Goal: Task Accomplishment & Management: Use online tool/utility

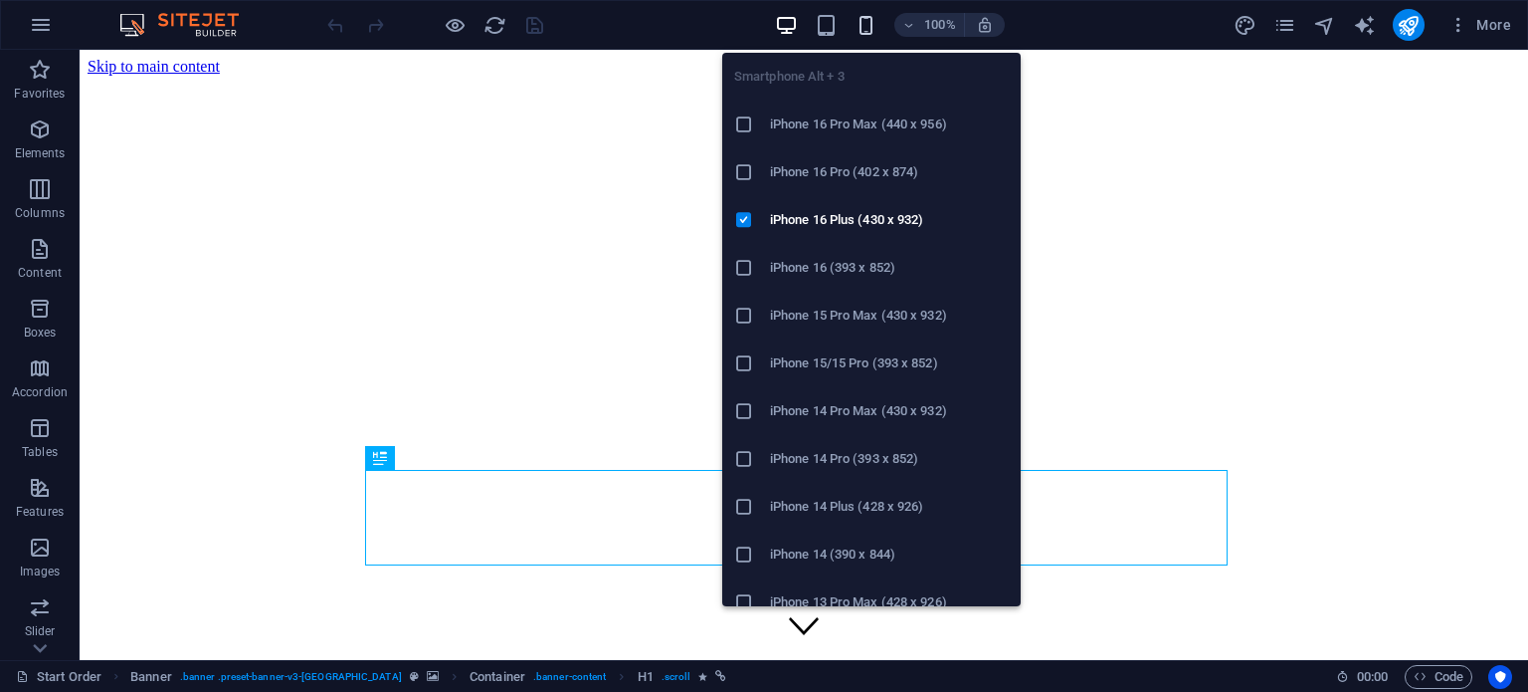
click at [868, 28] on icon "button" at bounding box center [866, 25] width 23 height 23
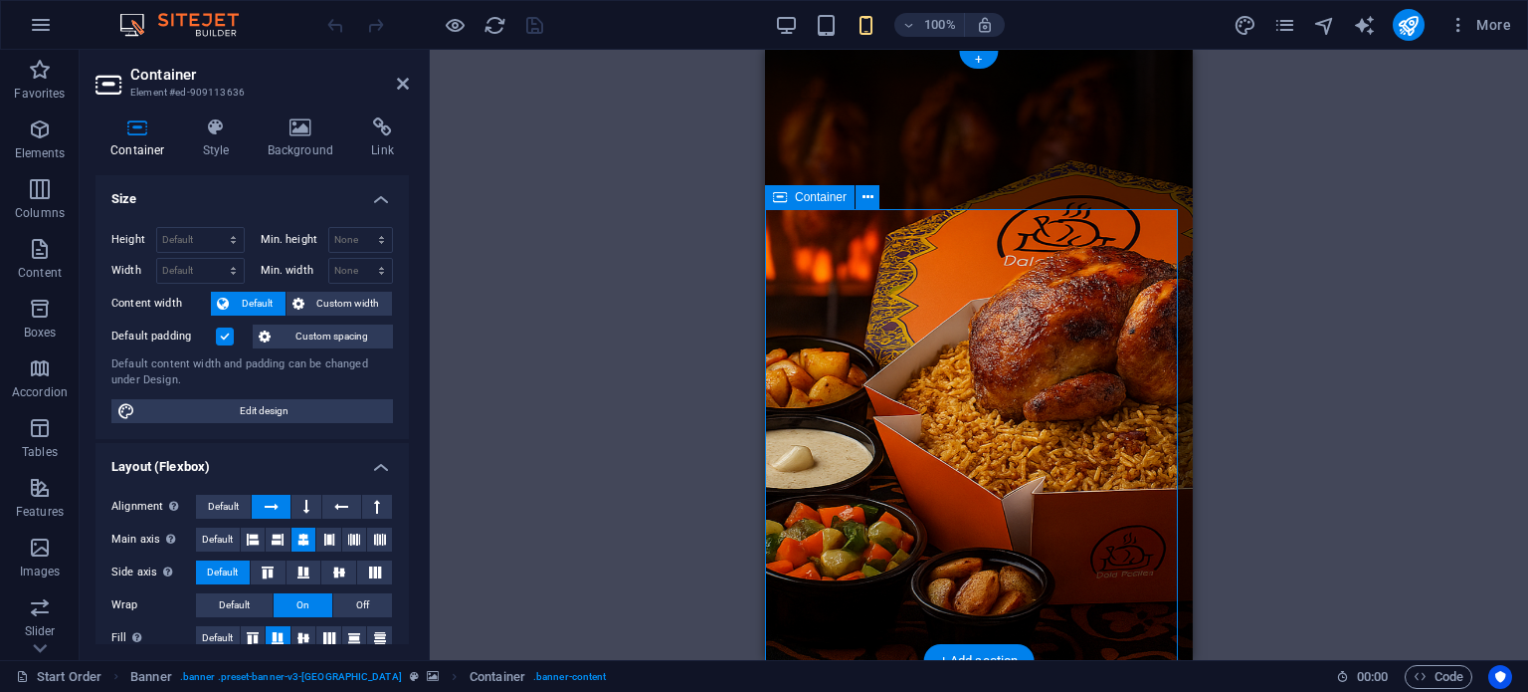
drag, startPoint x: 1019, startPoint y: 353, endPoint x: 844, endPoint y: 353, distance: 175.1
click at [220, 141] on h4 "Style" at bounding box center [220, 138] width 65 height 42
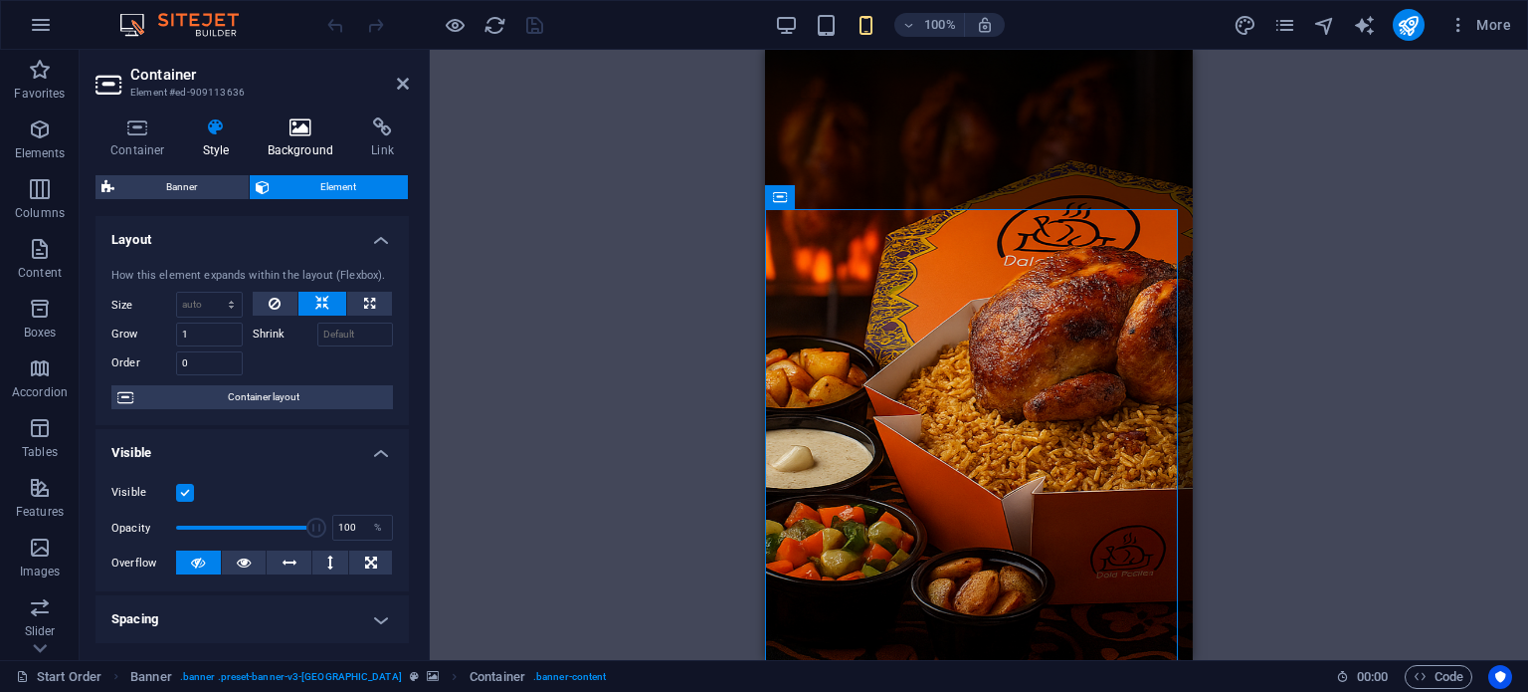
click at [279, 134] on icon at bounding box center [301, 127] width 97 height 20
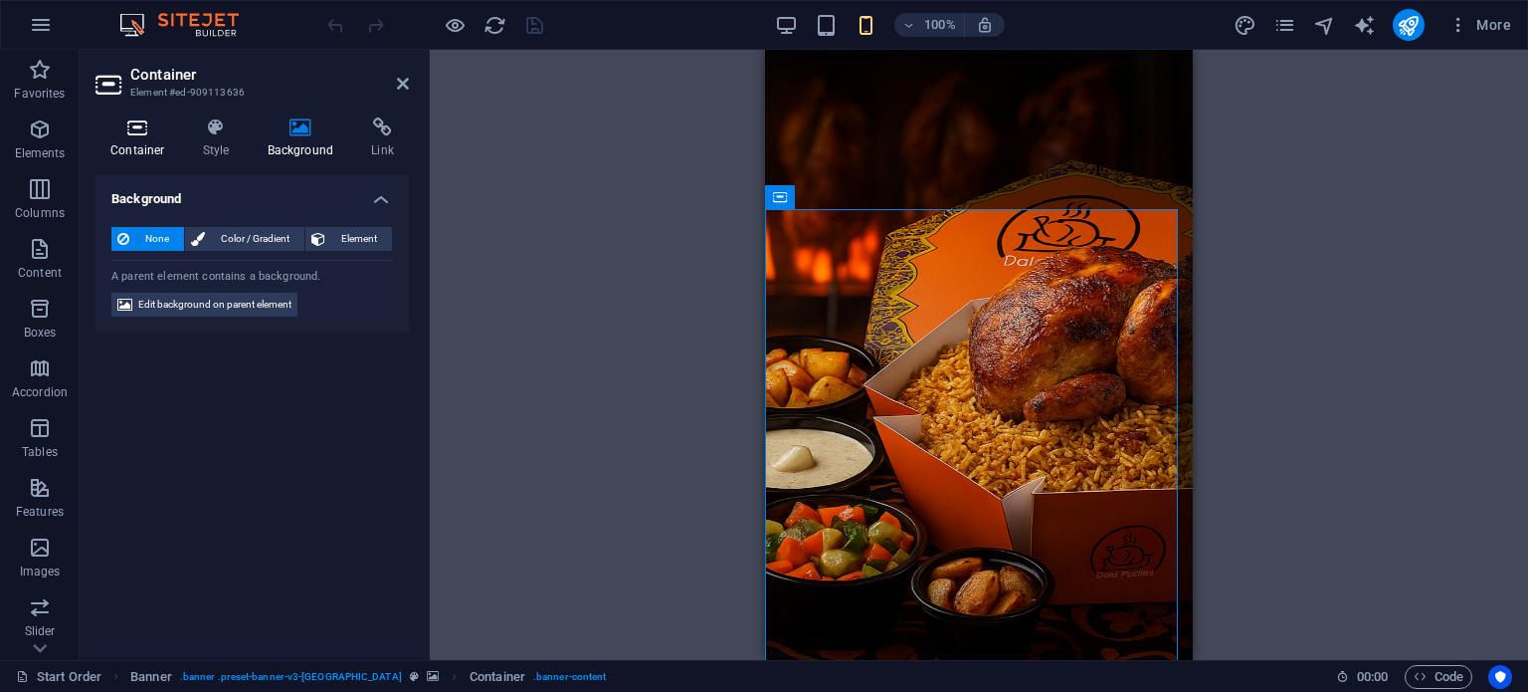
click at [139, 143] on h4 "Container" at bounding box center [142, 138] width 93 height 42
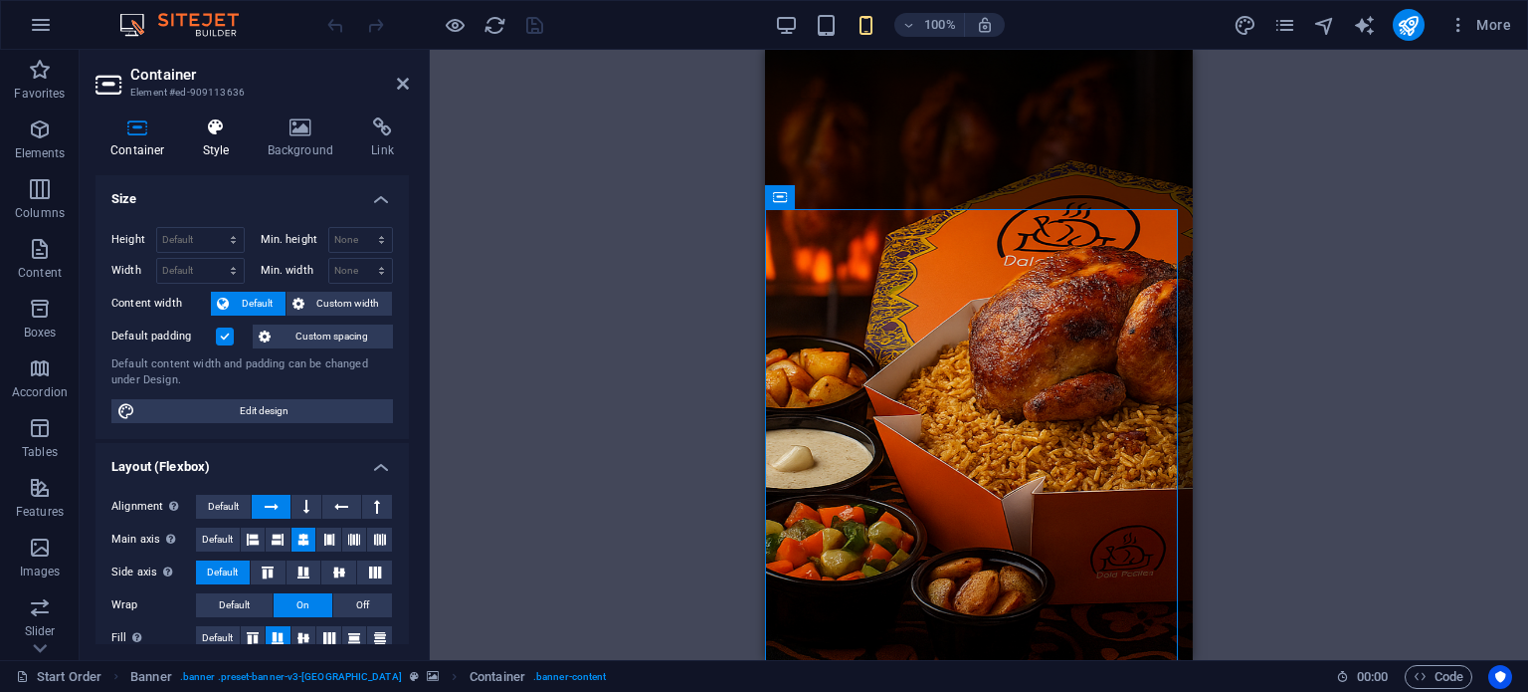
click at [191, 140] on h4 "Style" at bounding box center [220, 138] width 65 height 42
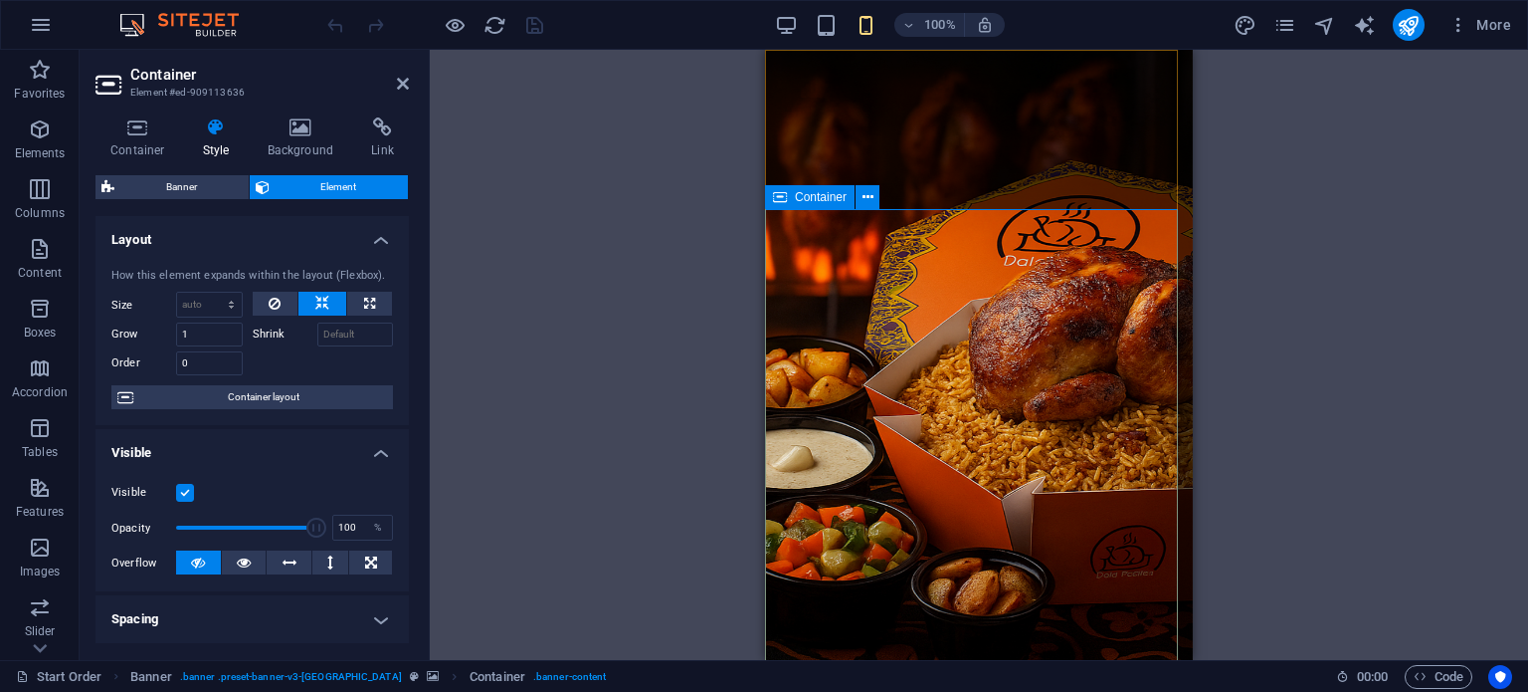
click at [287, 141] on h4 "Background" at bounding box center [305, 138] width 104 height 42
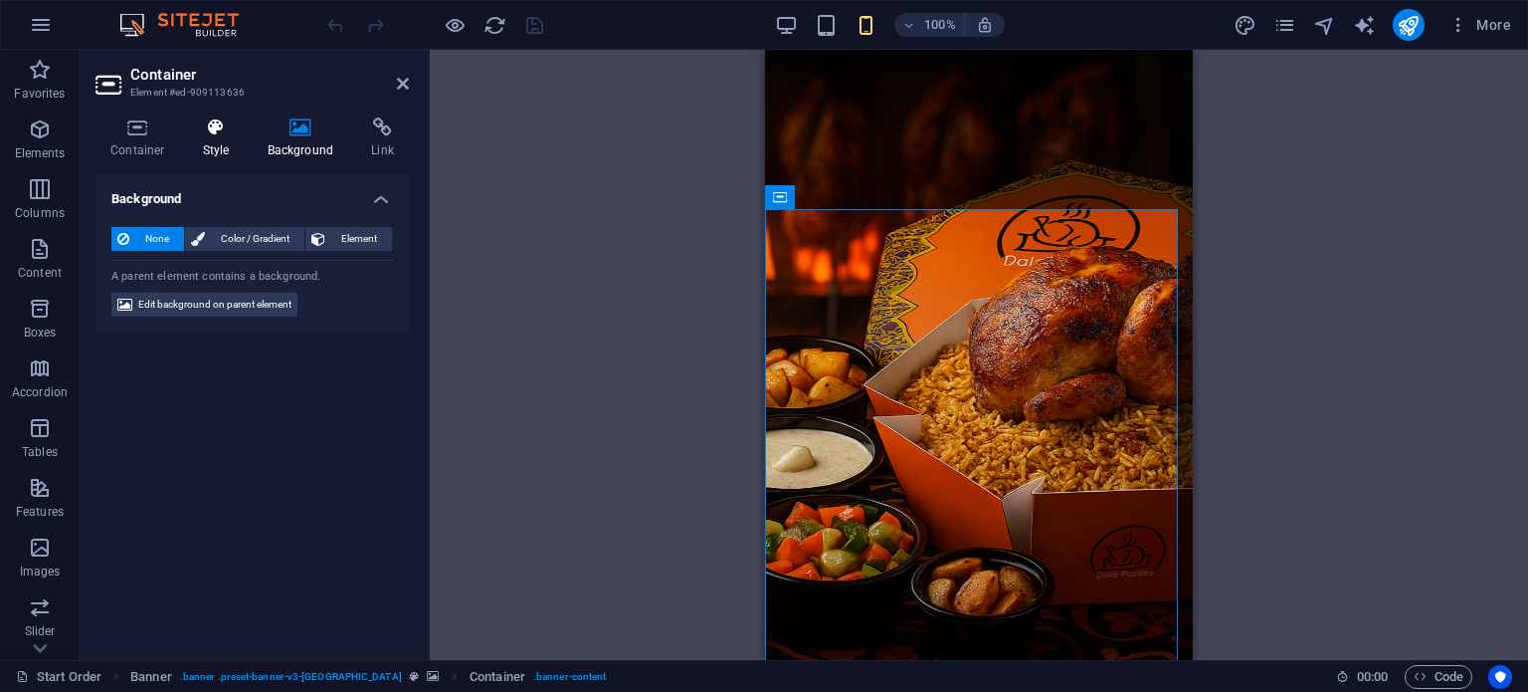
click at [223, 151] on h4 "Style" at bounding box center [220, 138] width 65 height 42
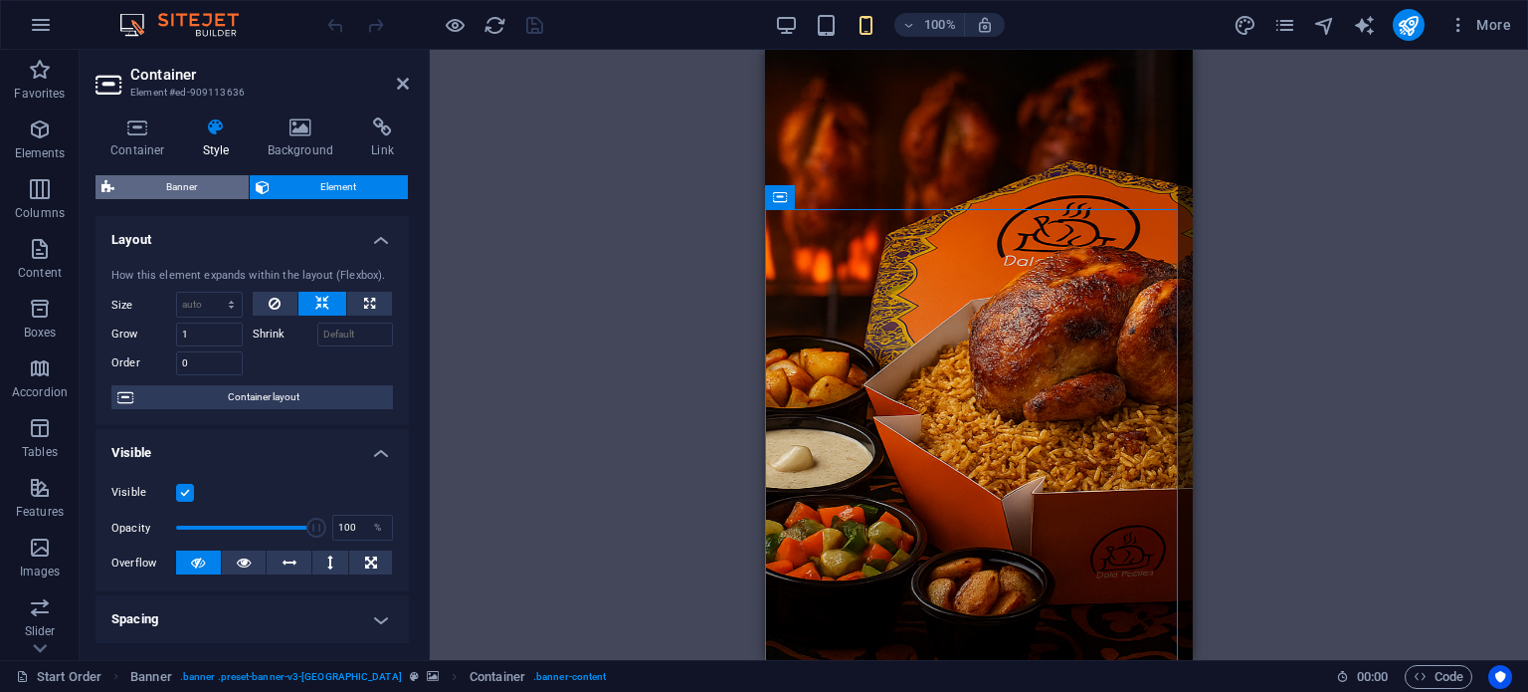
click at [183, 186] on span "Banner" at bounding box center [181, 187] width 122 height 24
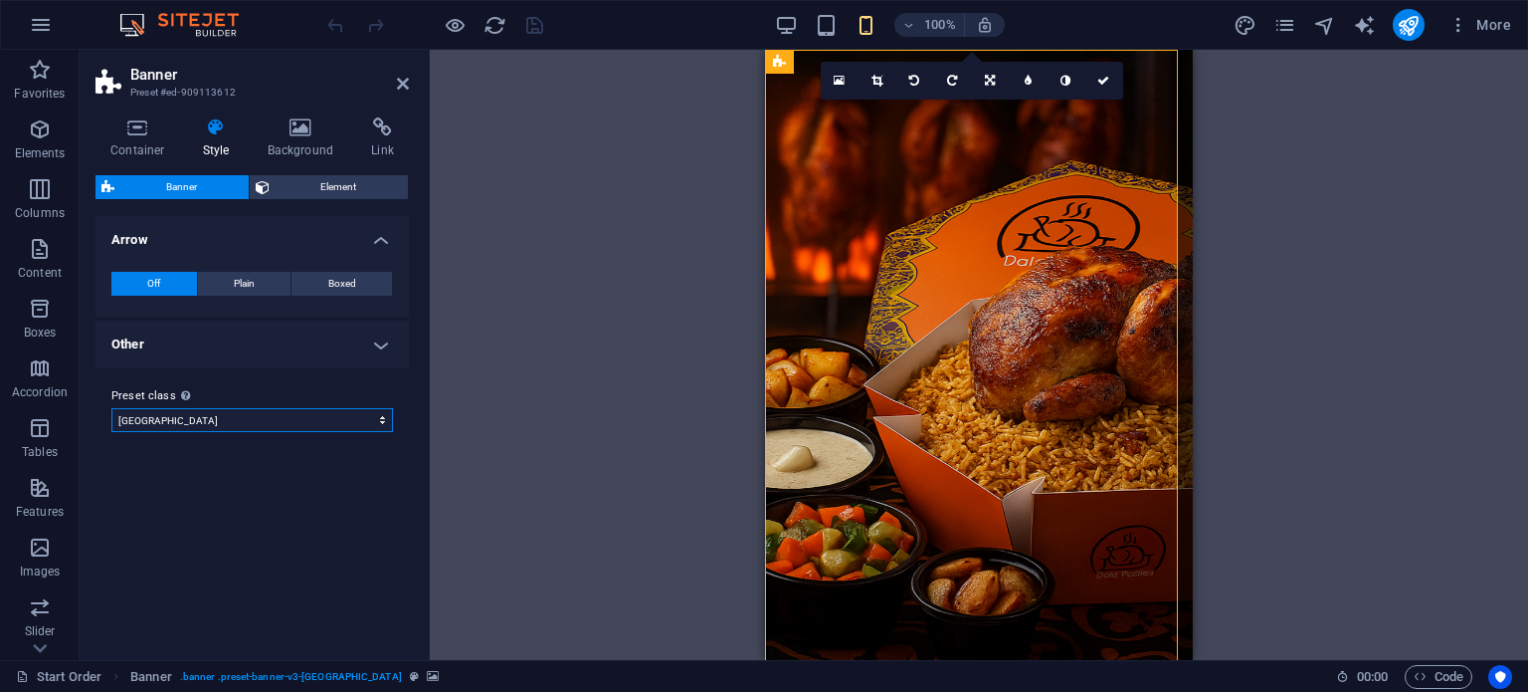
click at [302, 414] on select "kyoto Add preset class" at bounding box center [252, 420] width 282 height 24
click at [111, 408] on select "kyoto Add preset class" at bounding box center [252, 420] width 282 height 24
select select "preset-banner-v3-[GEOGRAPHIC_DATA]"
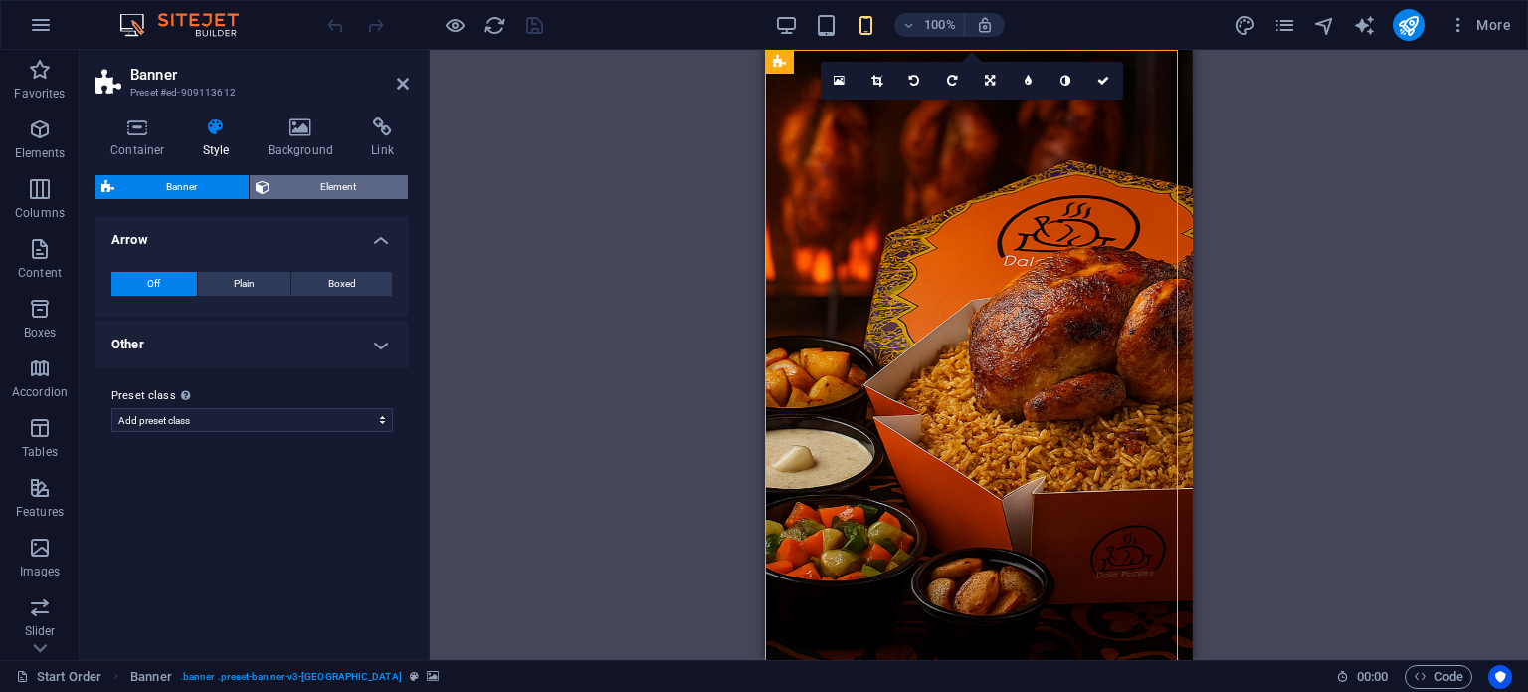
click at [318, 194] on span "Element" at bounding box center [339, 187] width 127 height 24
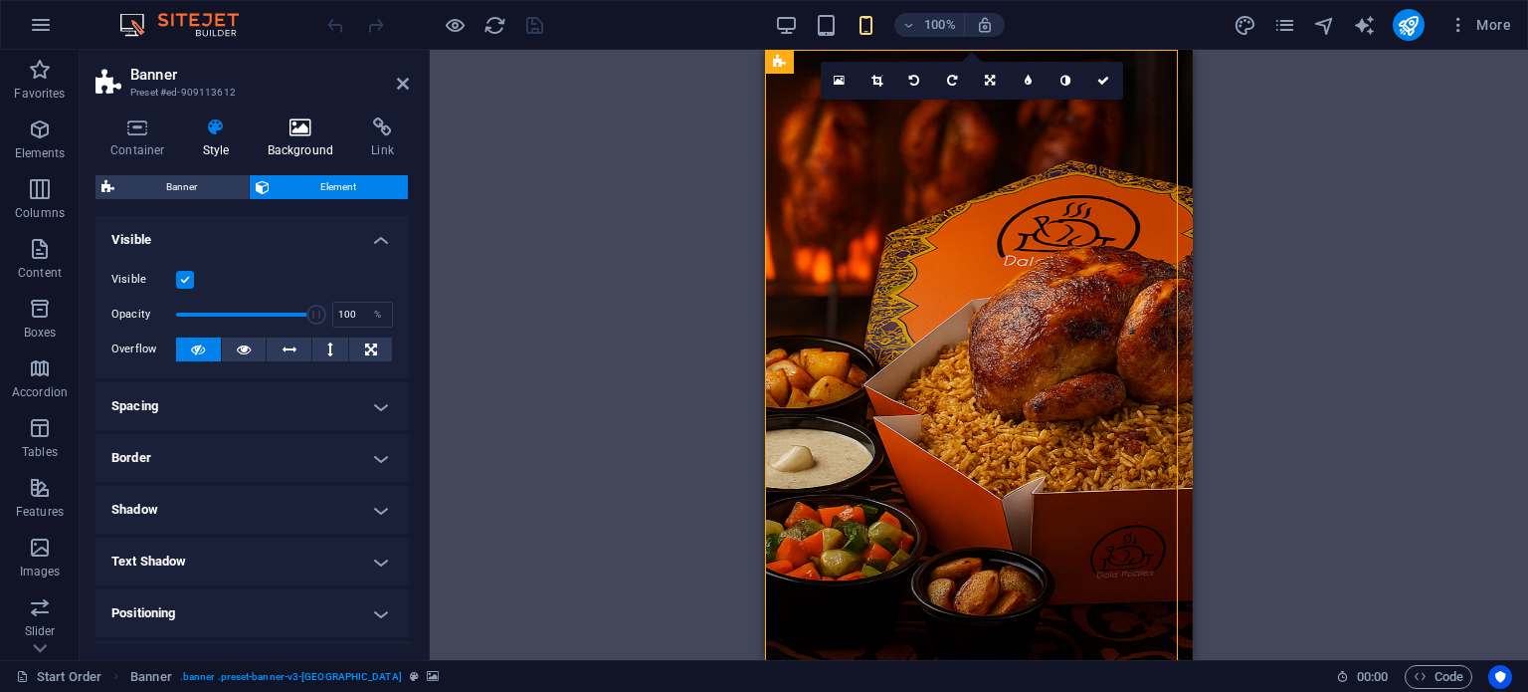
click at [302, 123] on icon at bounding box center [301, 127] width 97 height 20
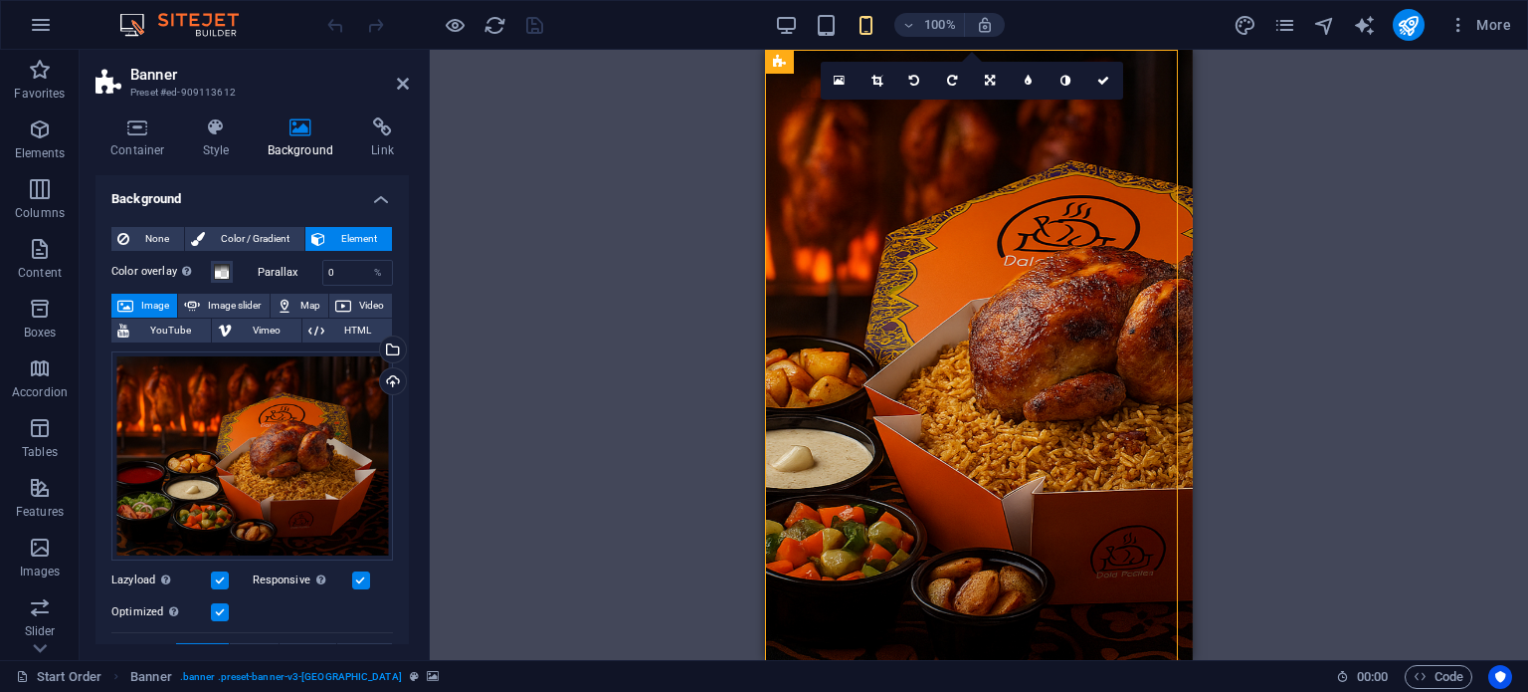
click at [408, 321] on div "Container Style Background Link Size Height Default px rem % vh vw Min. height …" at bounding box center [252, 380] width 345 height 558
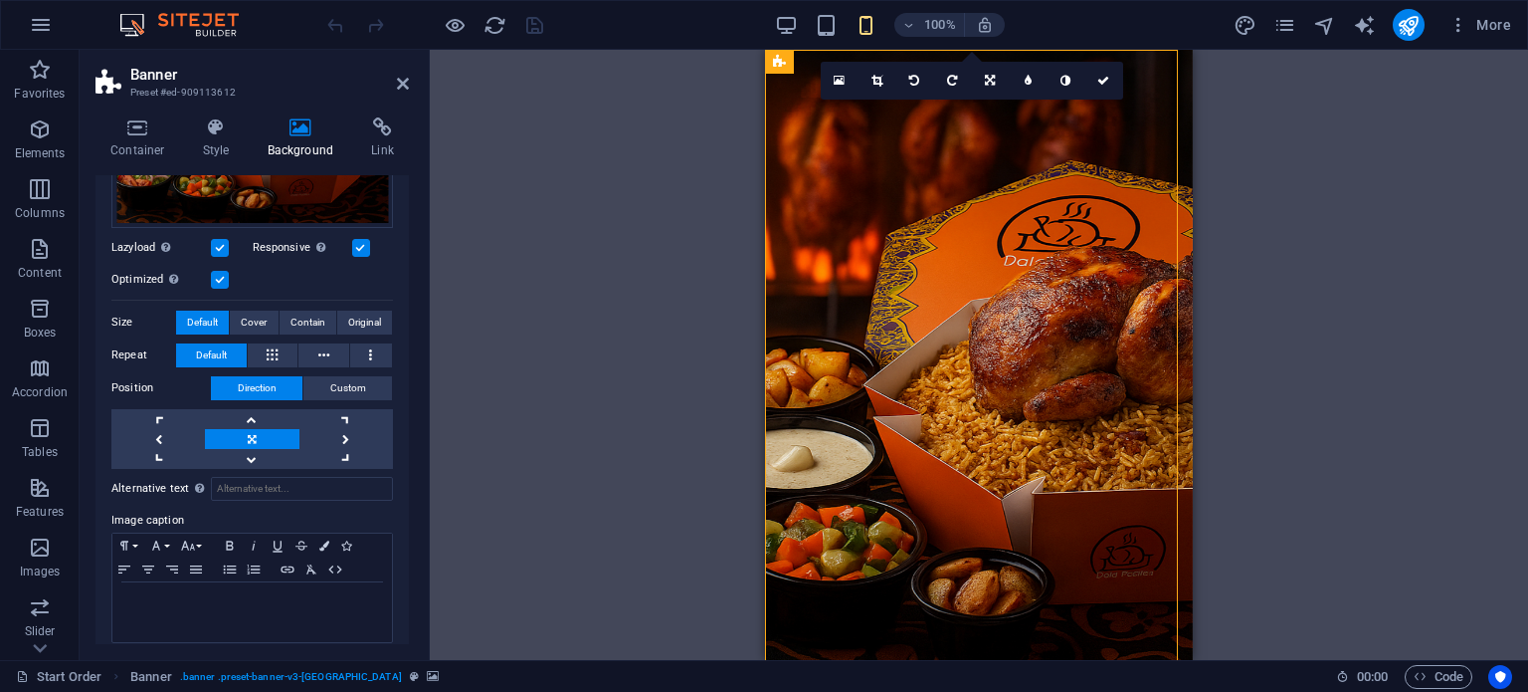
scroll to position [334, 0]
click at [302, 315] on span "Contain" at bounding box center [308, 320] width 35 height 24
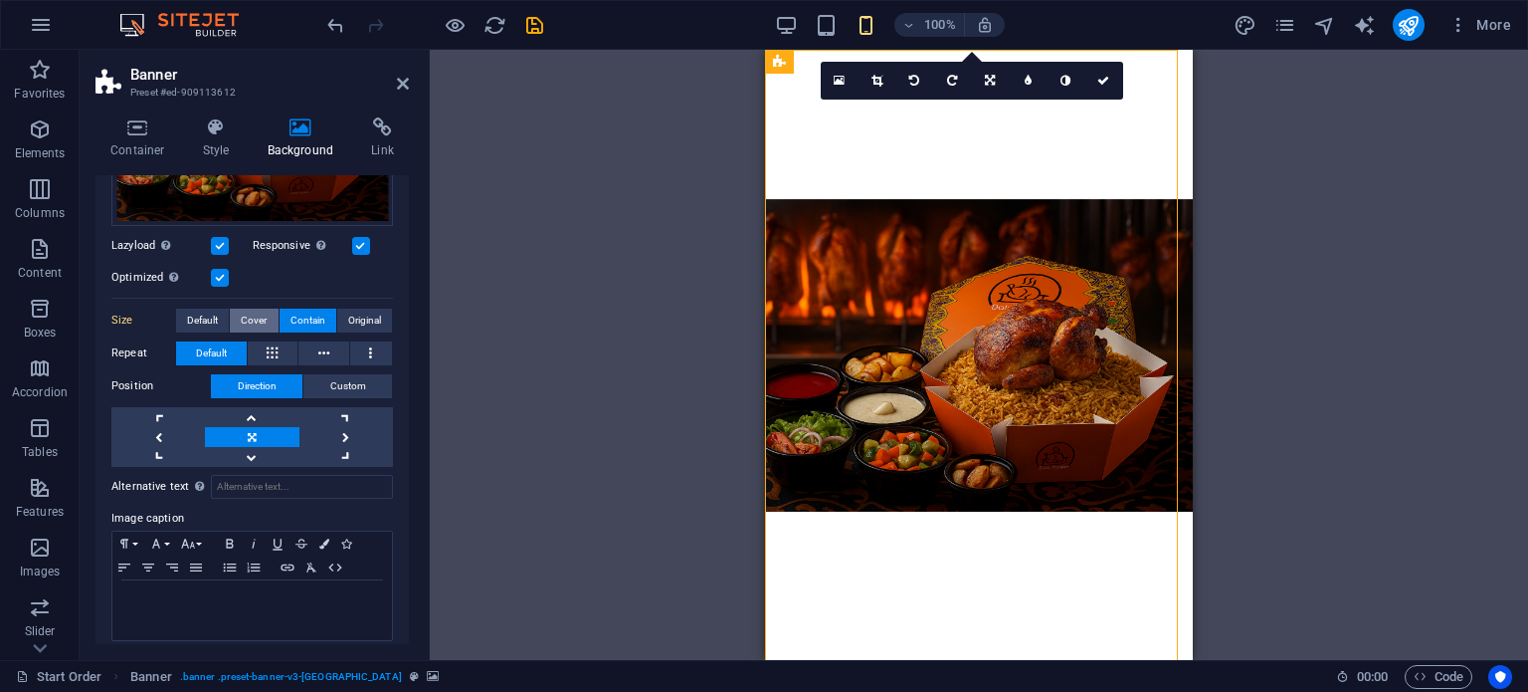
click at [265, 316] on span "Cover" at bounding box center [254, 320] width 26 height 24
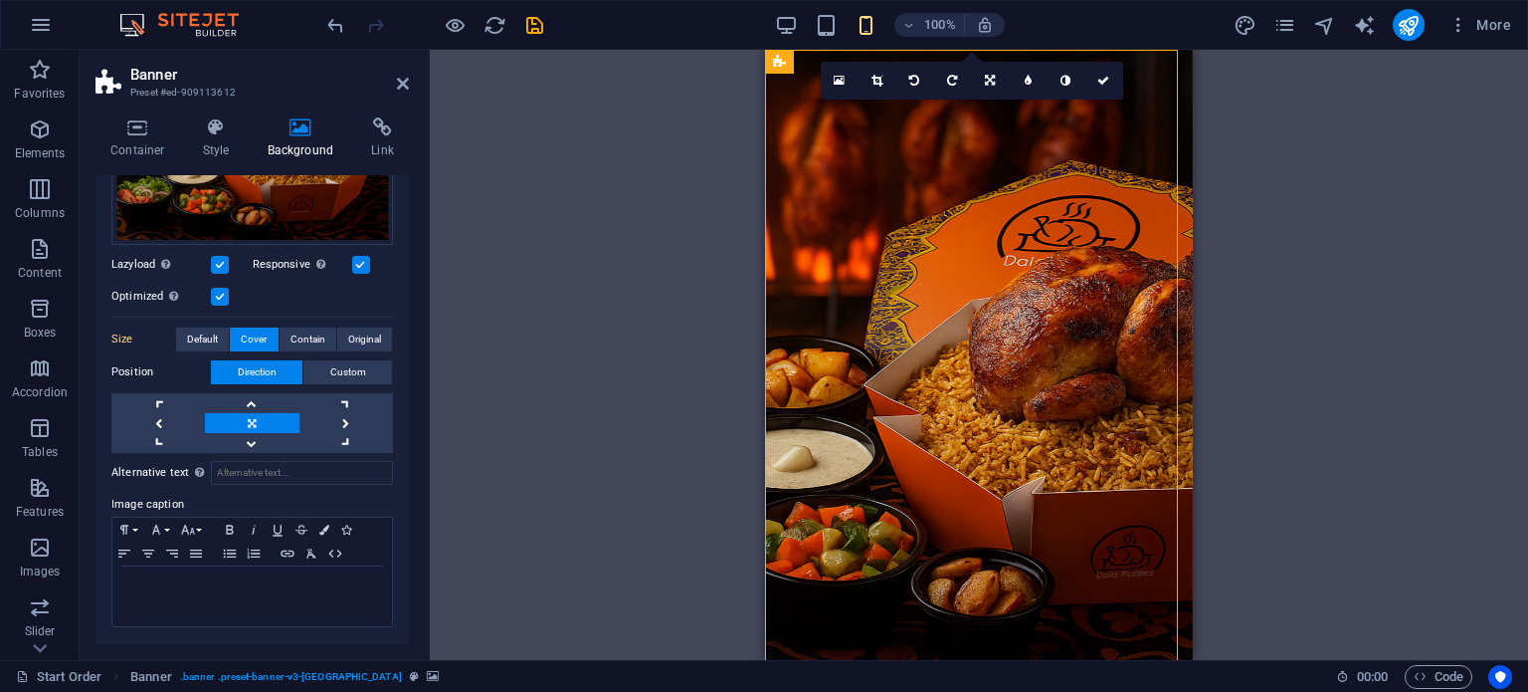
scroll to position [310, 0]
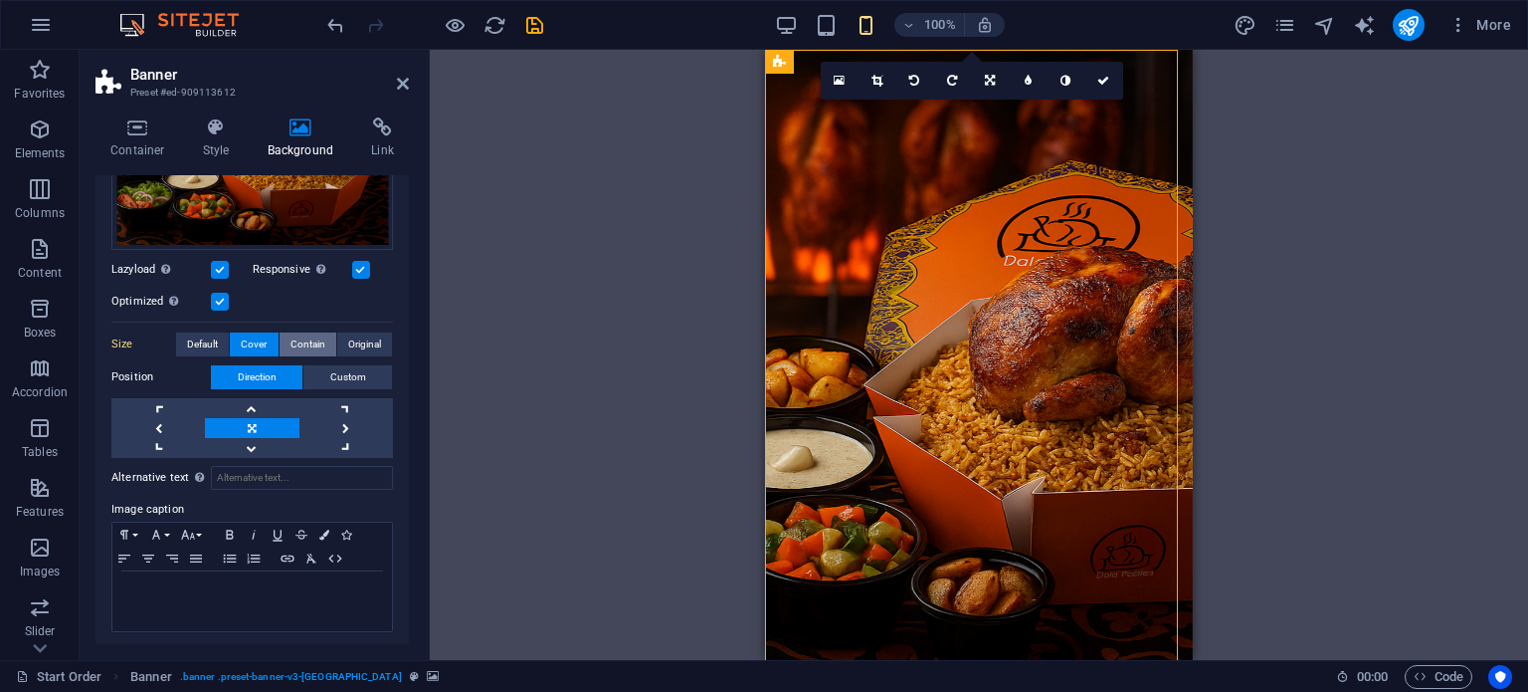
click at [291, 345] on span "Contain" at bounding box center [308, 344] width 35 height 24
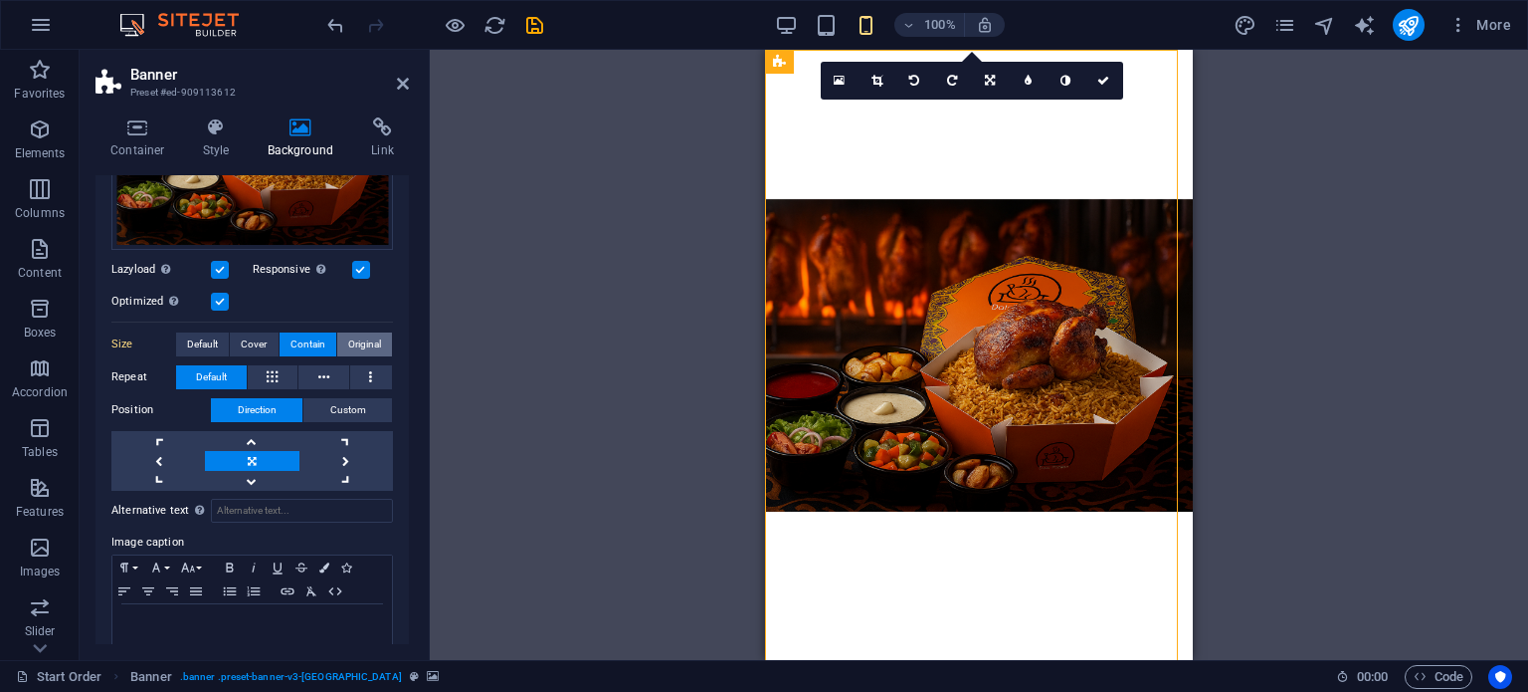
click at [353, 337] on span "Original" at bounding box center [364, 344] width 33 height 24
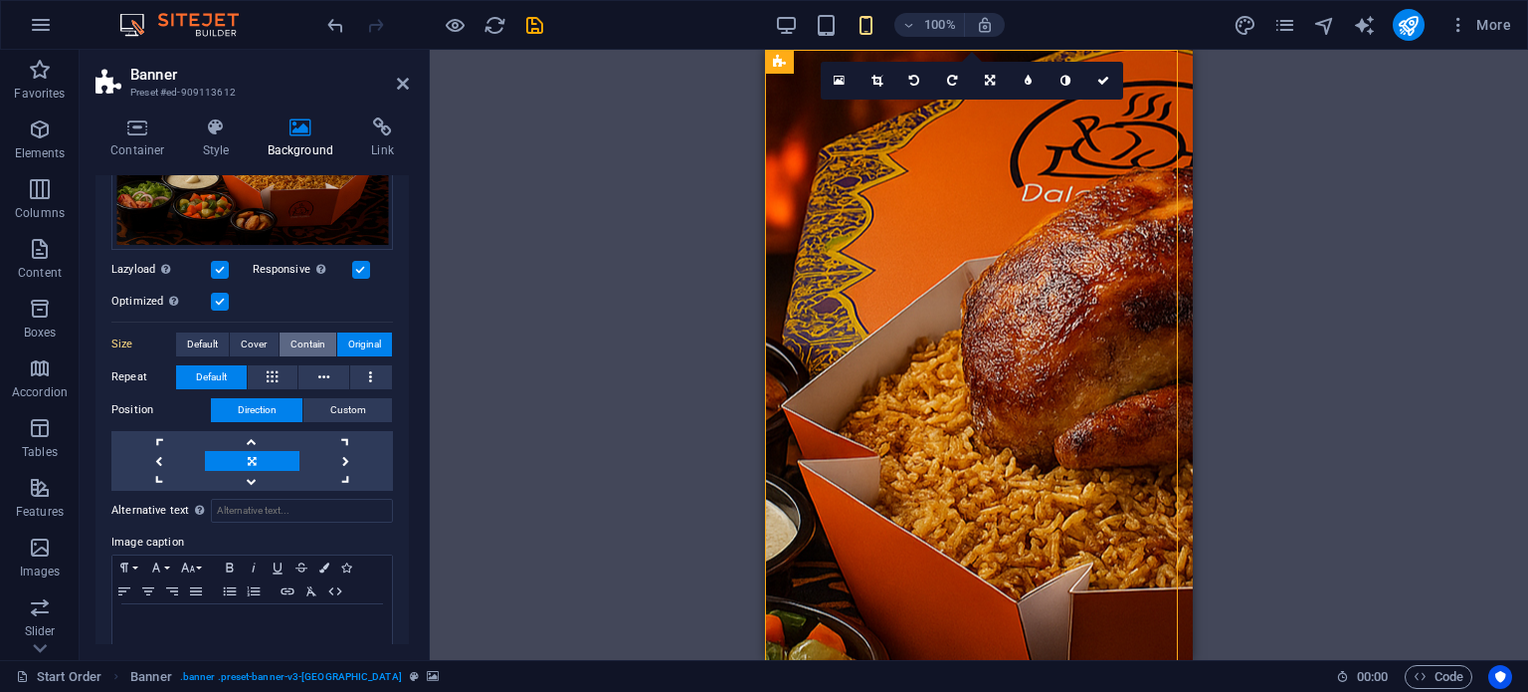
click at [304, 339] on span "Contain" at bounding box center [308, 344] width 35 height 24
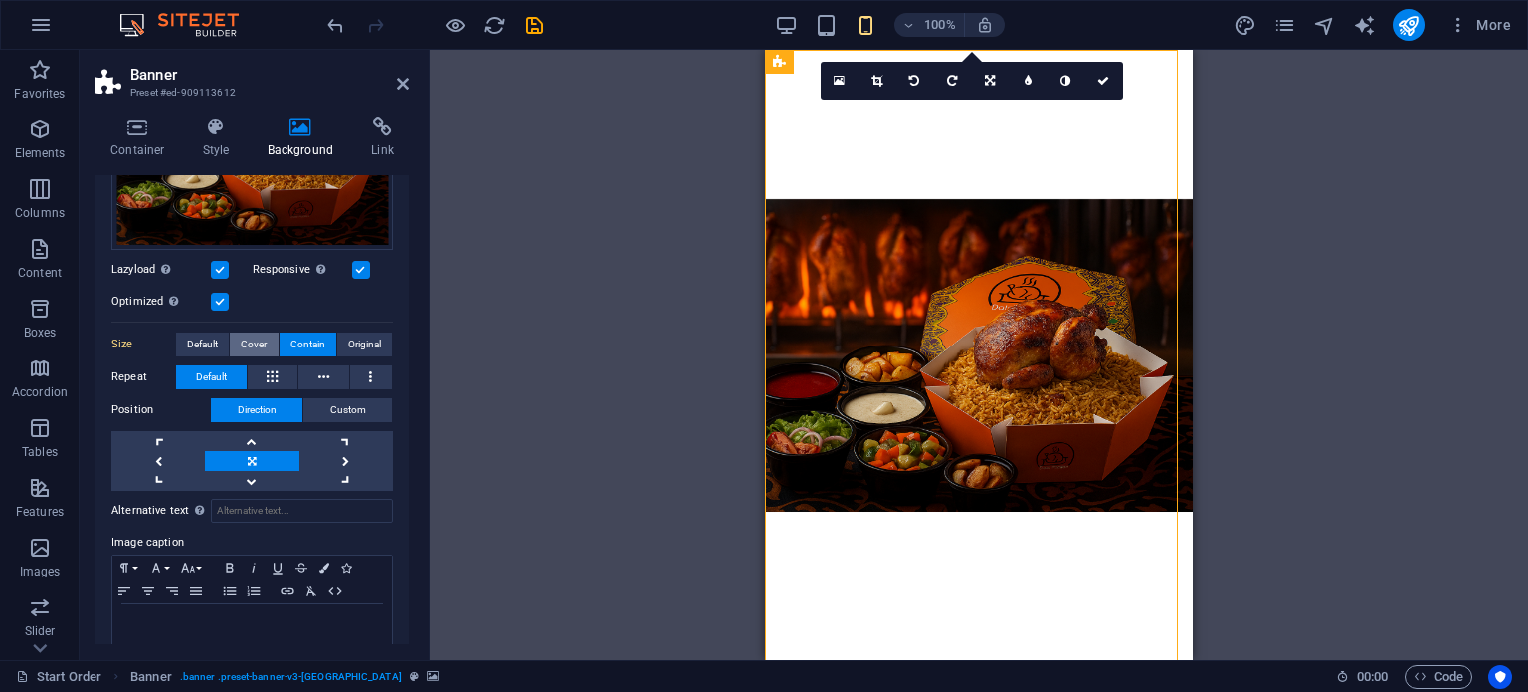
click at [242, 337] on span "Cover" at bounding box center [254, 344] width 26 height 24
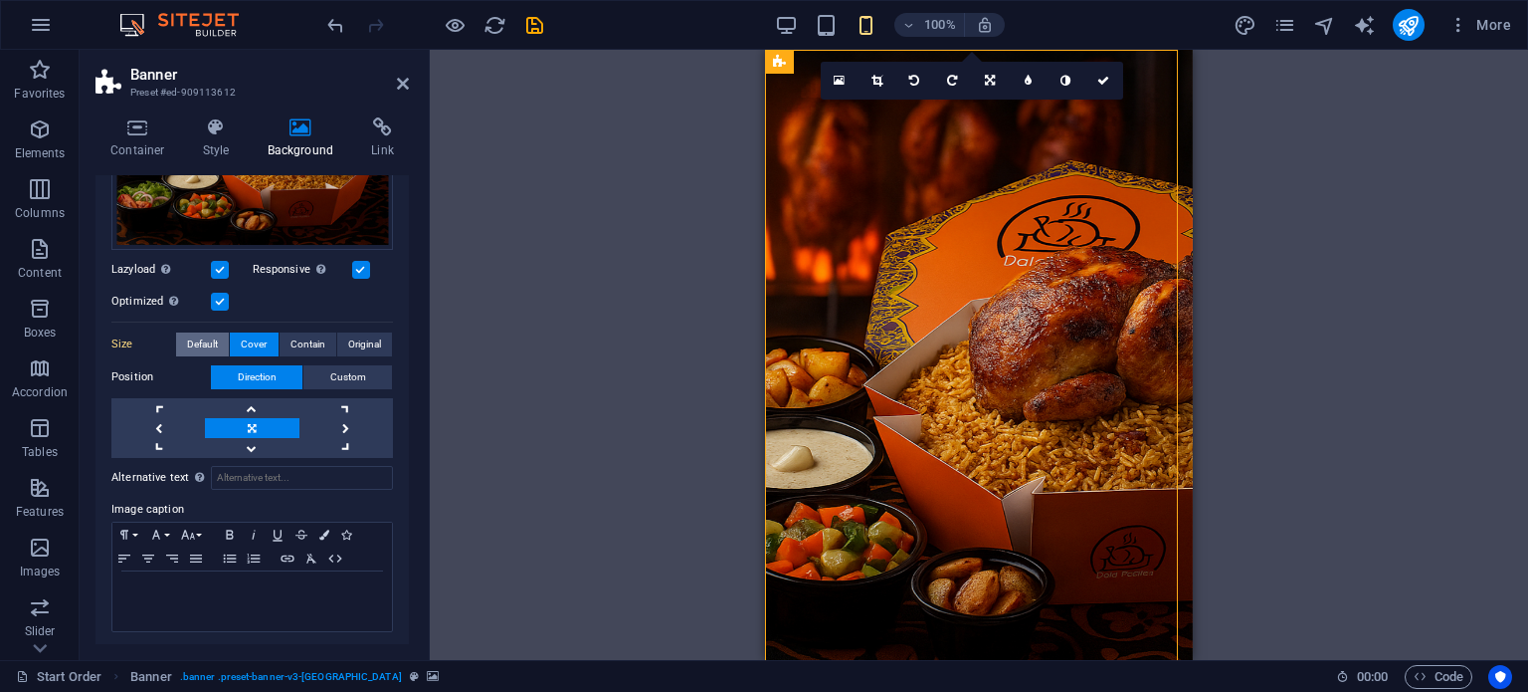
click at [206, 337] on span "Default" at bounding box center [202, 344] width 31 height 24
click at [245, 338] on span "Cover" at bounding box center [254, 344] width 26 height 24
click at [200, 341] on span "Default" at bounding box center [202, 344] width 31 height 24
click at [251, 339] on span "Cover" at bounding box center [254, 344] width 26 height 24
click at [295, 338] on span "Contain" at bounding box center [308, 344] width 35 height 24
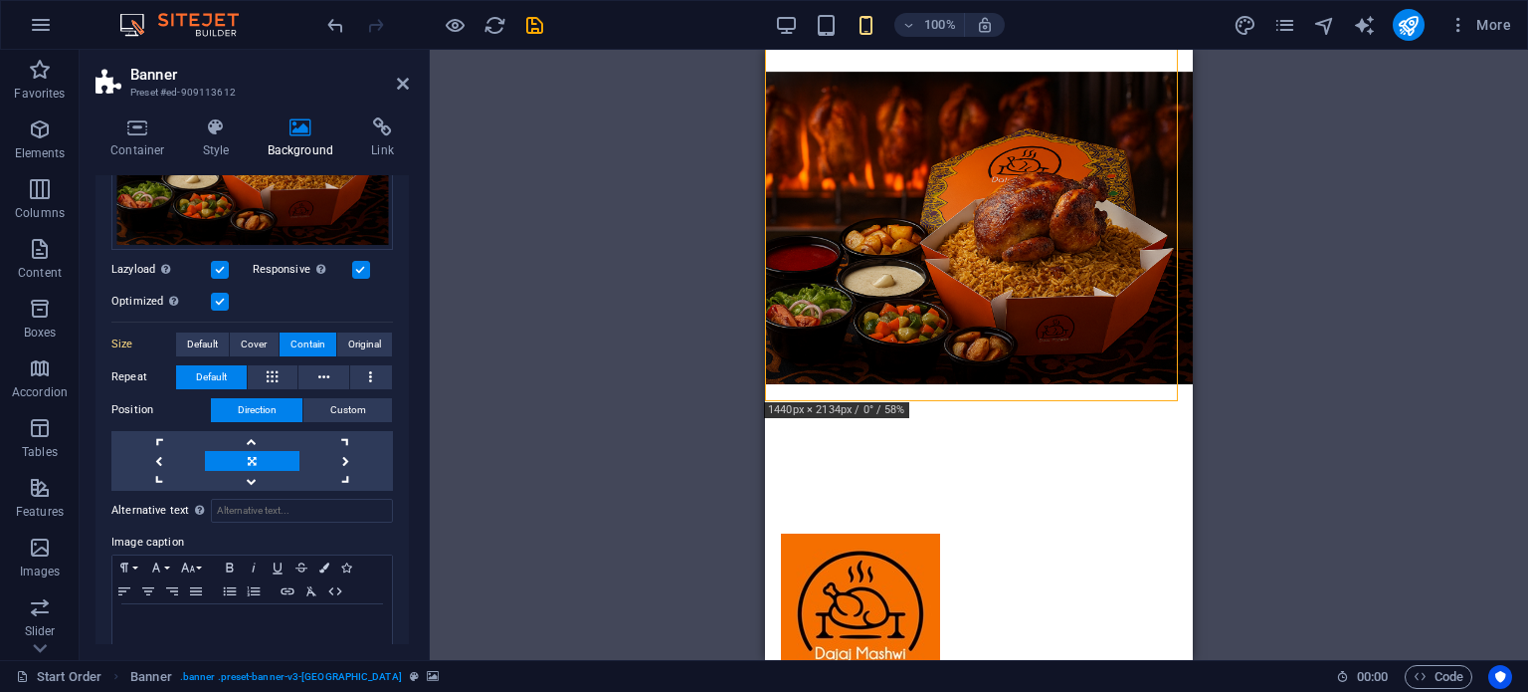
scroll to position [121, 0]
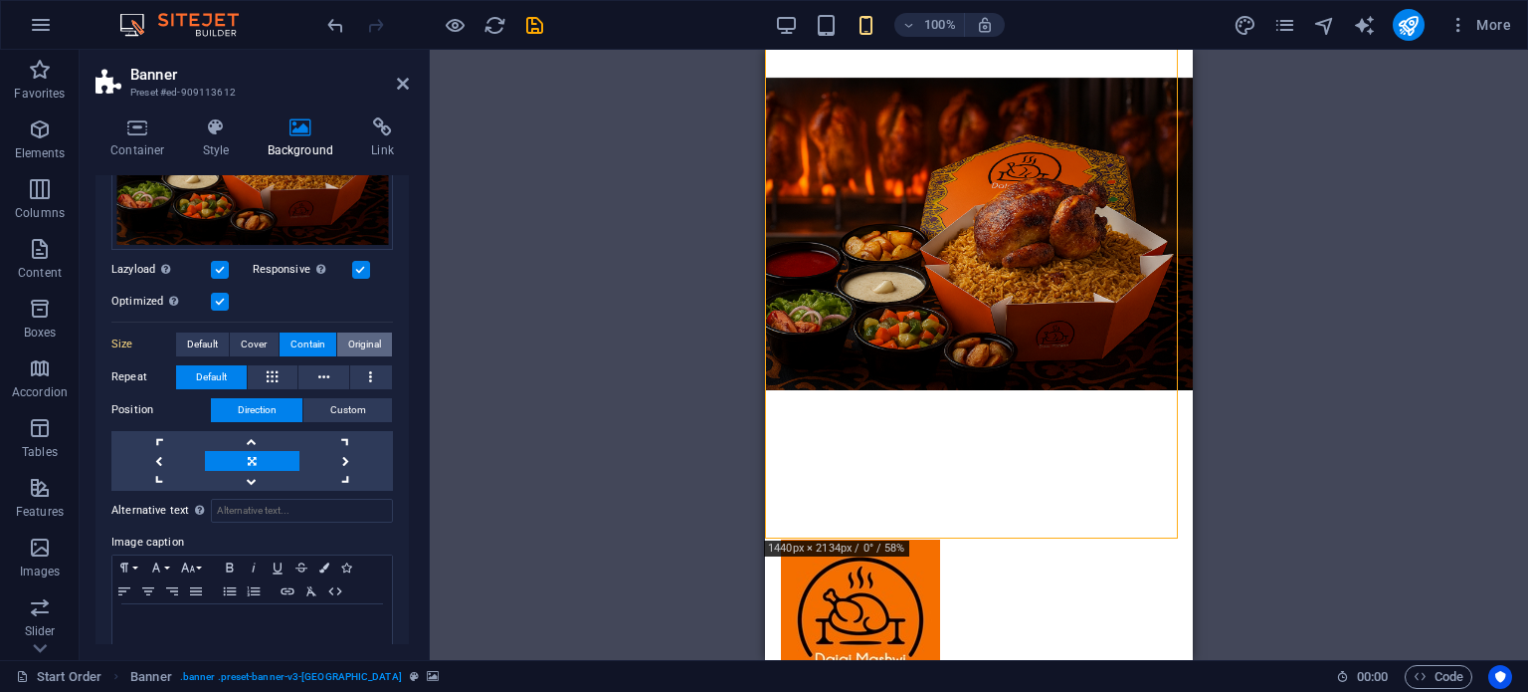
click at [357, 332] on span "Original" at bounding box center [364, 344] width 33 height 24
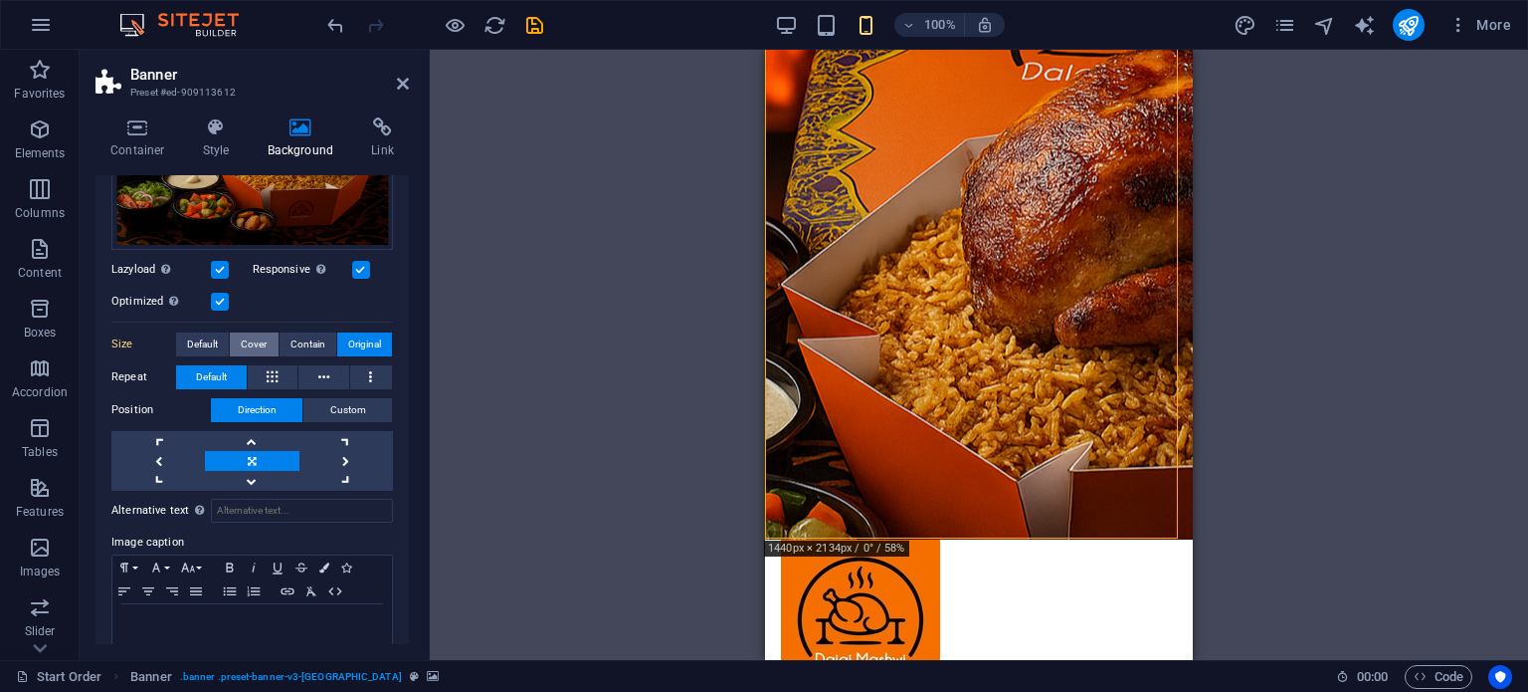
click at [256, 341] on span "Cover" at bounding box center [254, 344] width 26 height 24
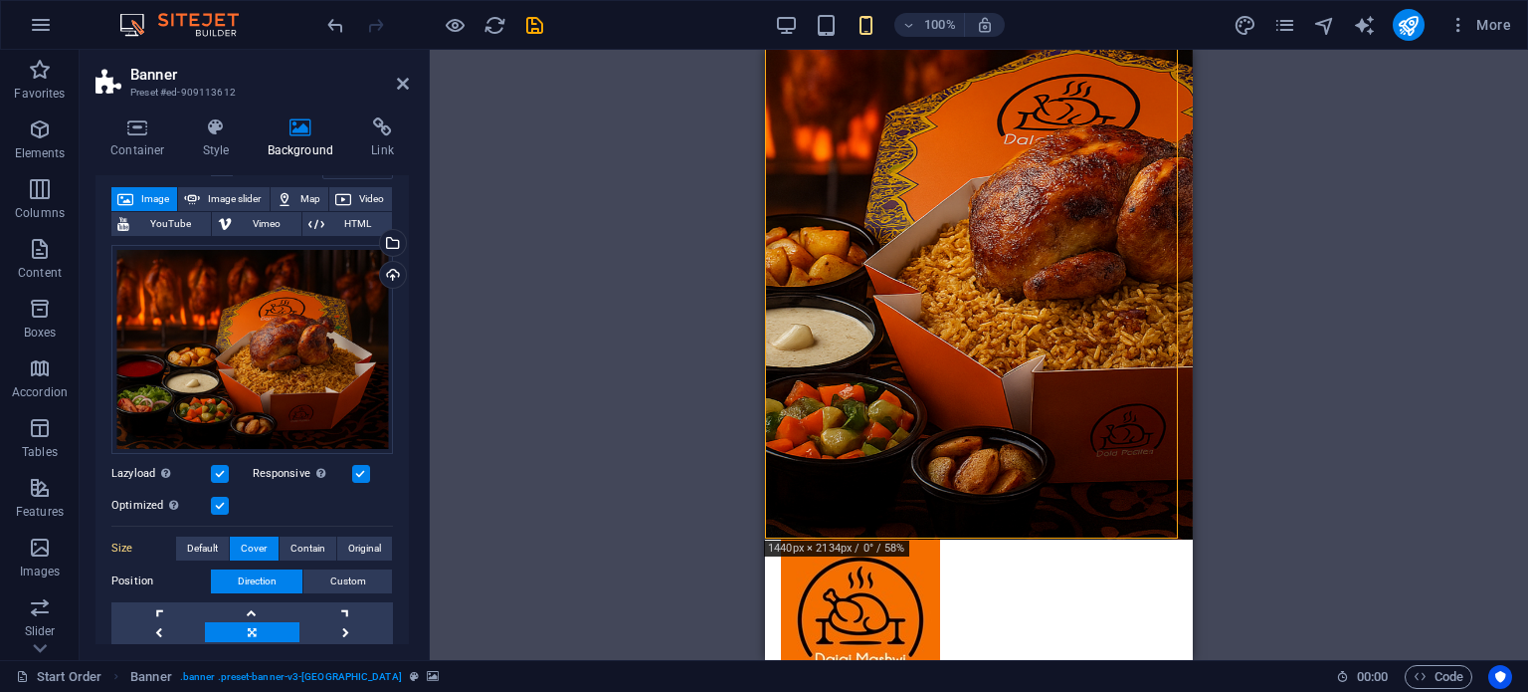
scroll to position [103, 0]
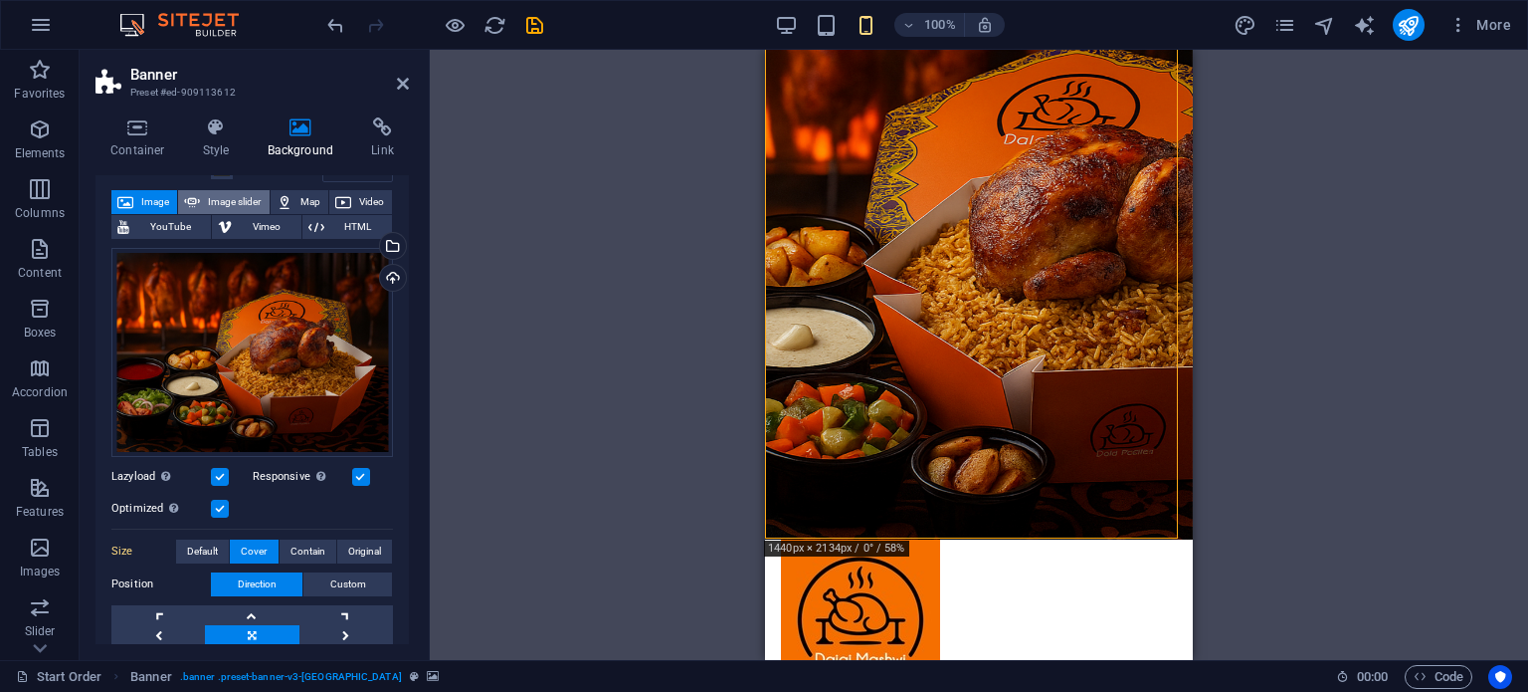
click at [225, 198] on span "Image slider" at bounding box center [234, 202] width 57 height 24
select select "ms"
select select "s"
select select "progressive"
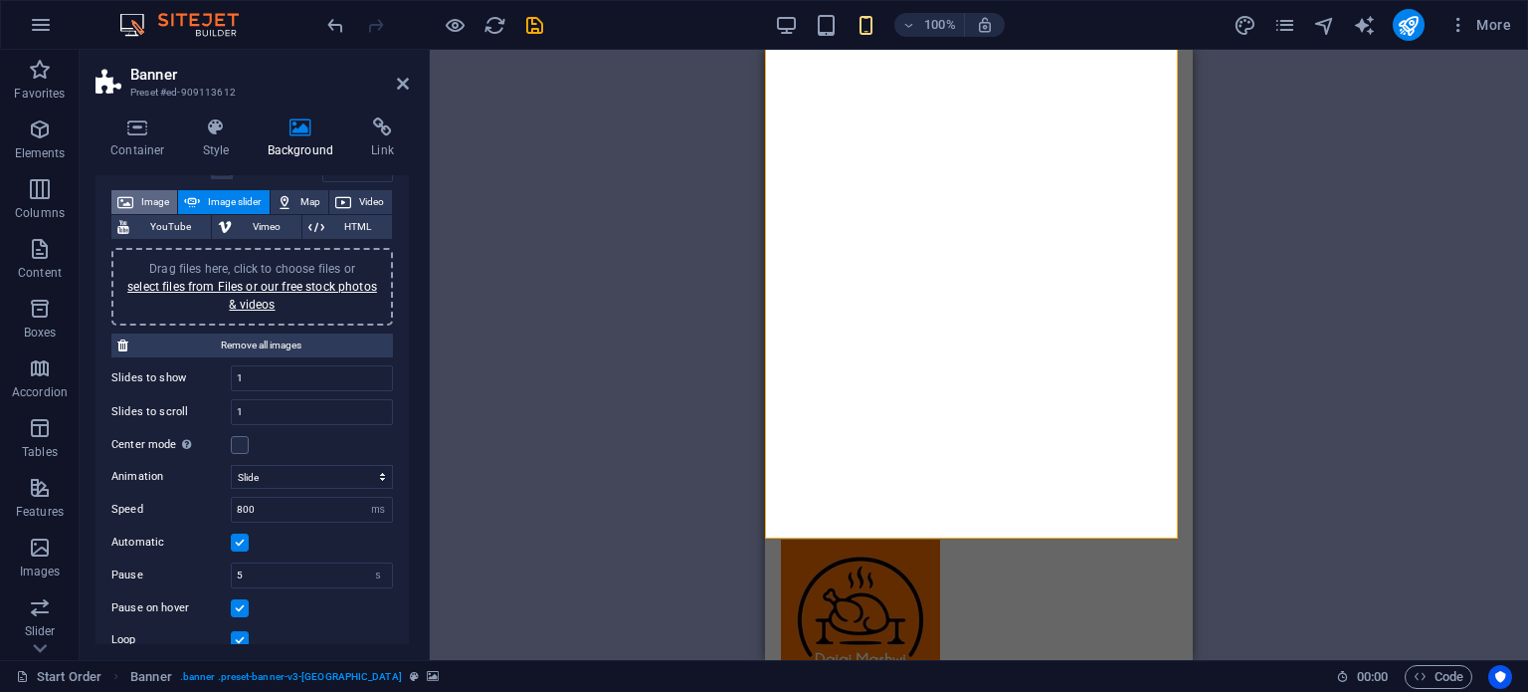
click at [139, 198] on span "Image" at bounding box center [155, 202] width 32 height 24
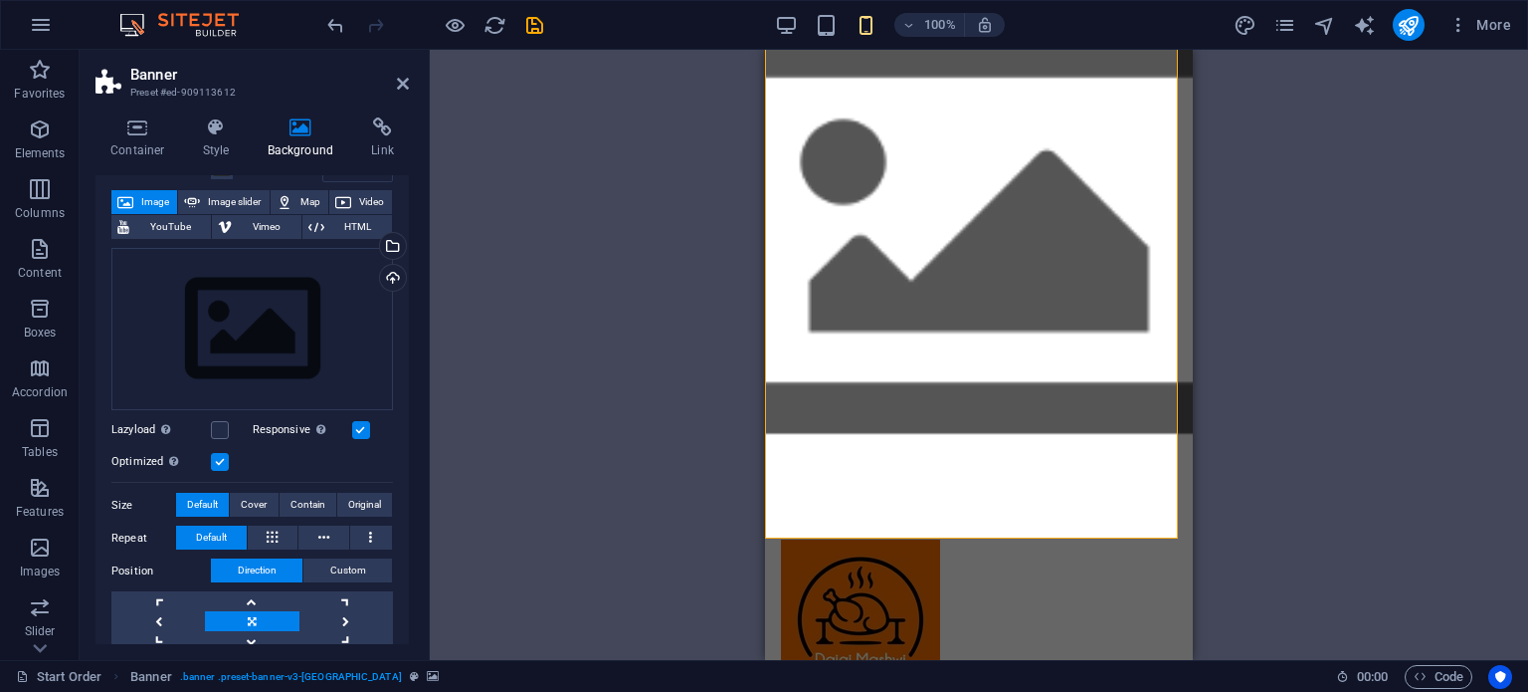
scroll to position [0, 0]
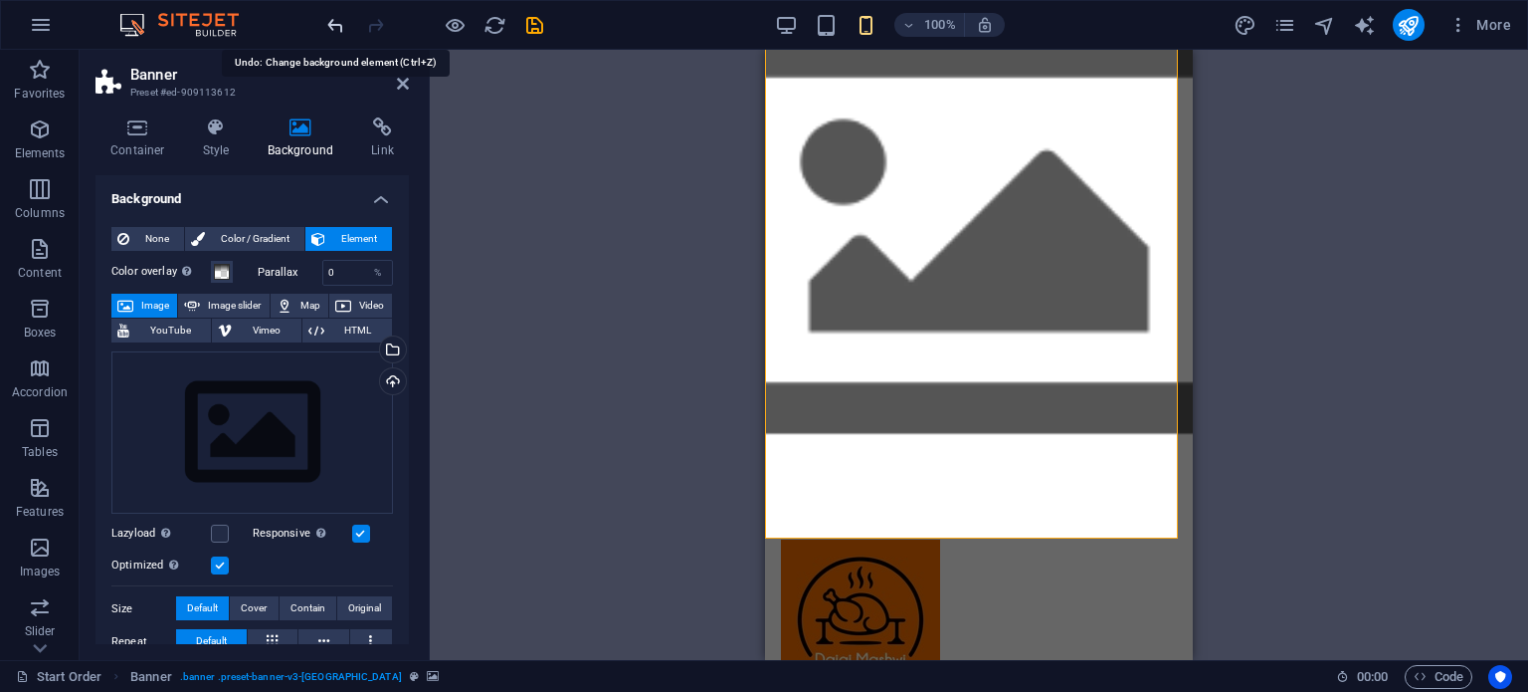
click at [328, 26] on icon "undo" at bounding box center [335, 25] width 23 height 23
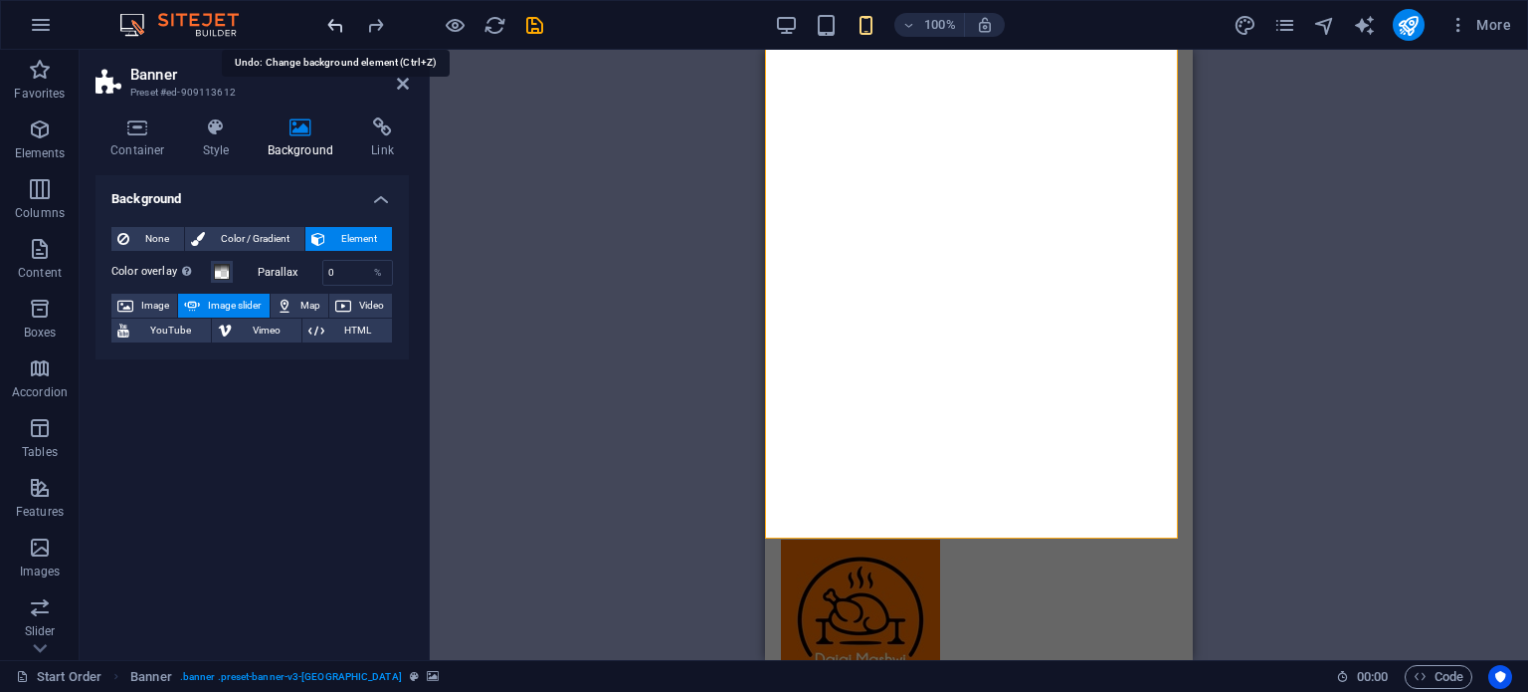
click at [328, 26] on icon "undo" at bounding box center [335, 25] width 23 height 23
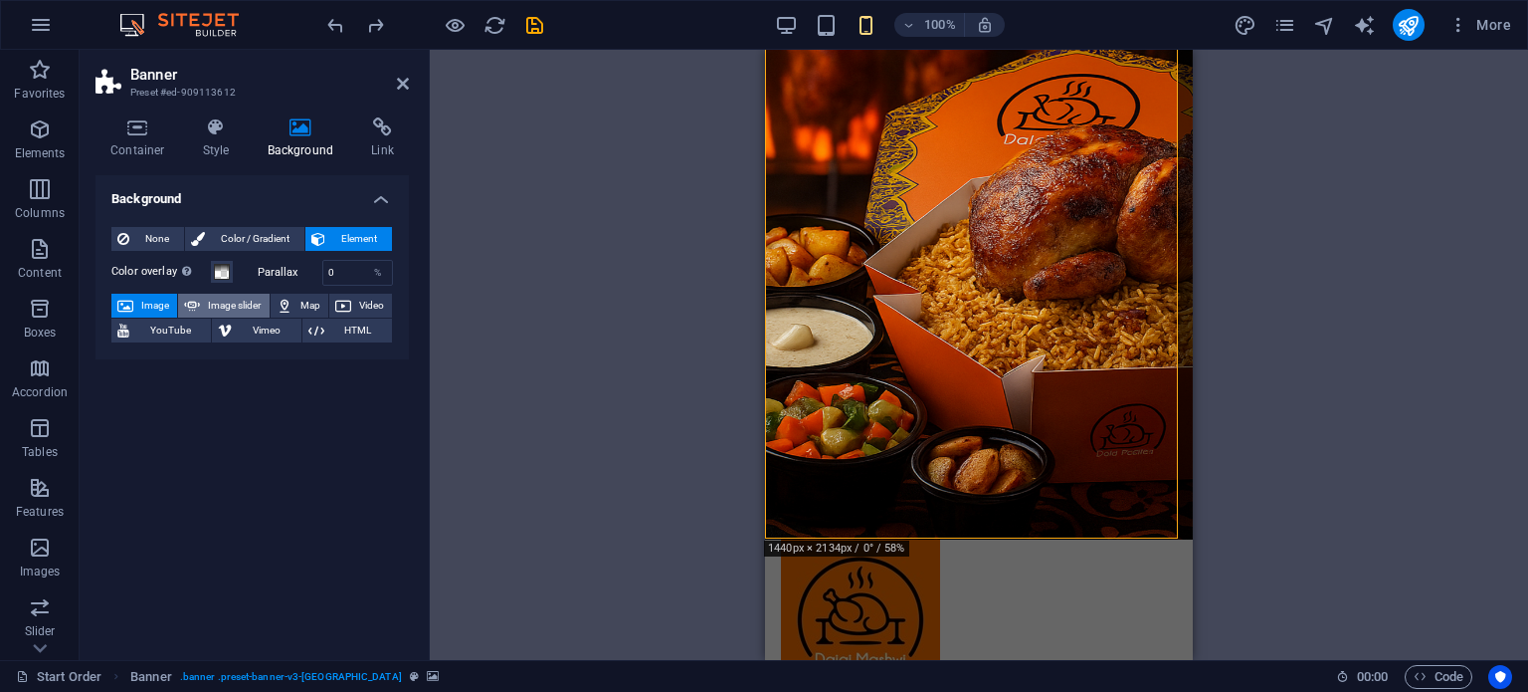
click at [222, 298] on span "Image slider" at bounding box center [234, 306] width 57 height 24
select select "ms"
select select "s"
select select "progressive"
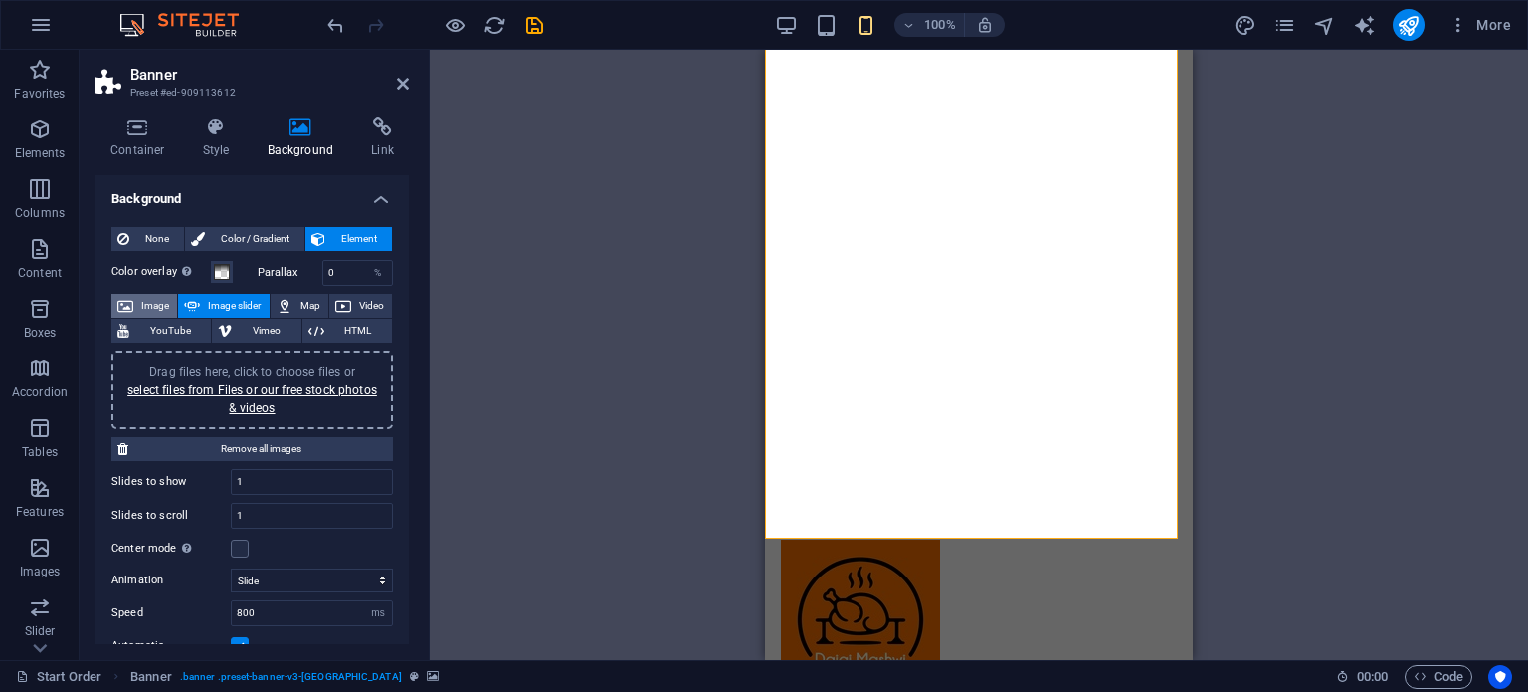
click at [147, 305] on span "Image" at bounding box center [155, 306] width 32 height 24
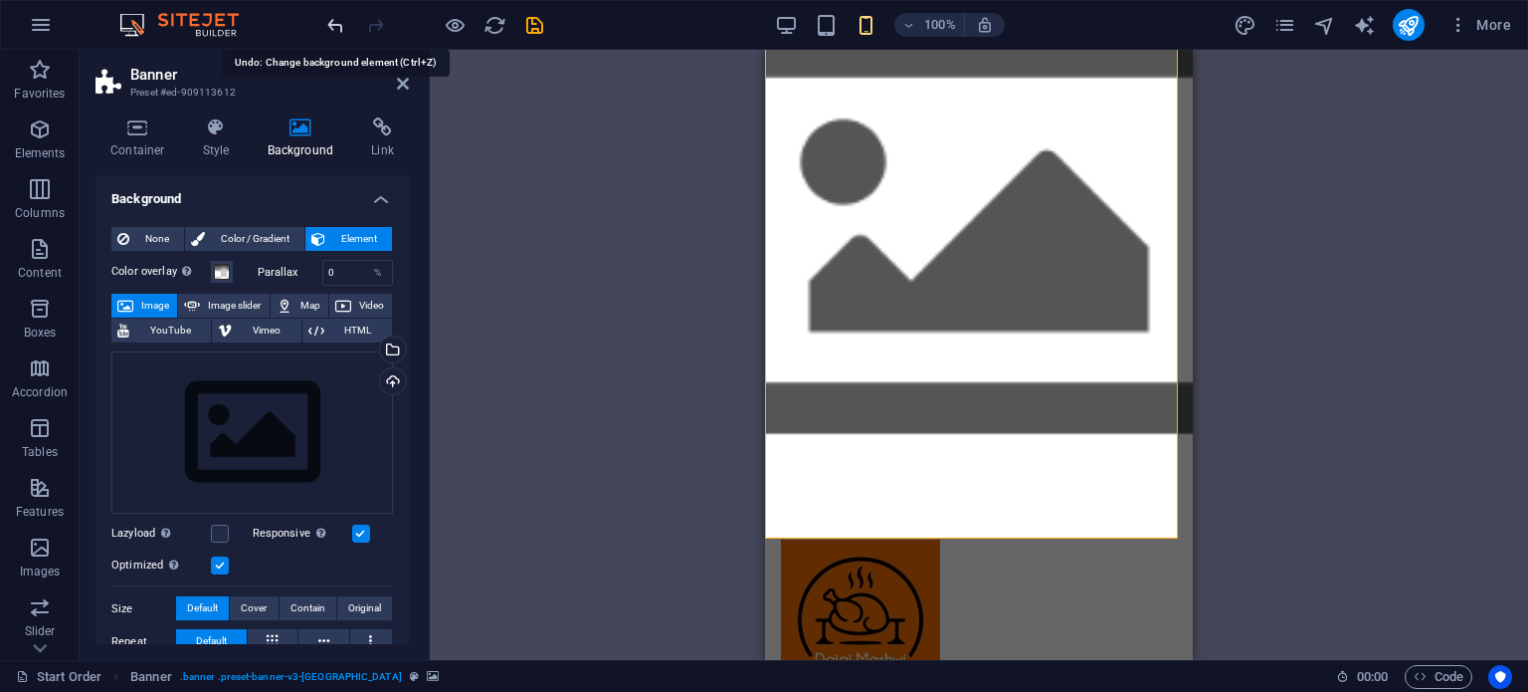
click at [336, 27] on icon "undo" at bounding box center [335, 25] width 23 height 23
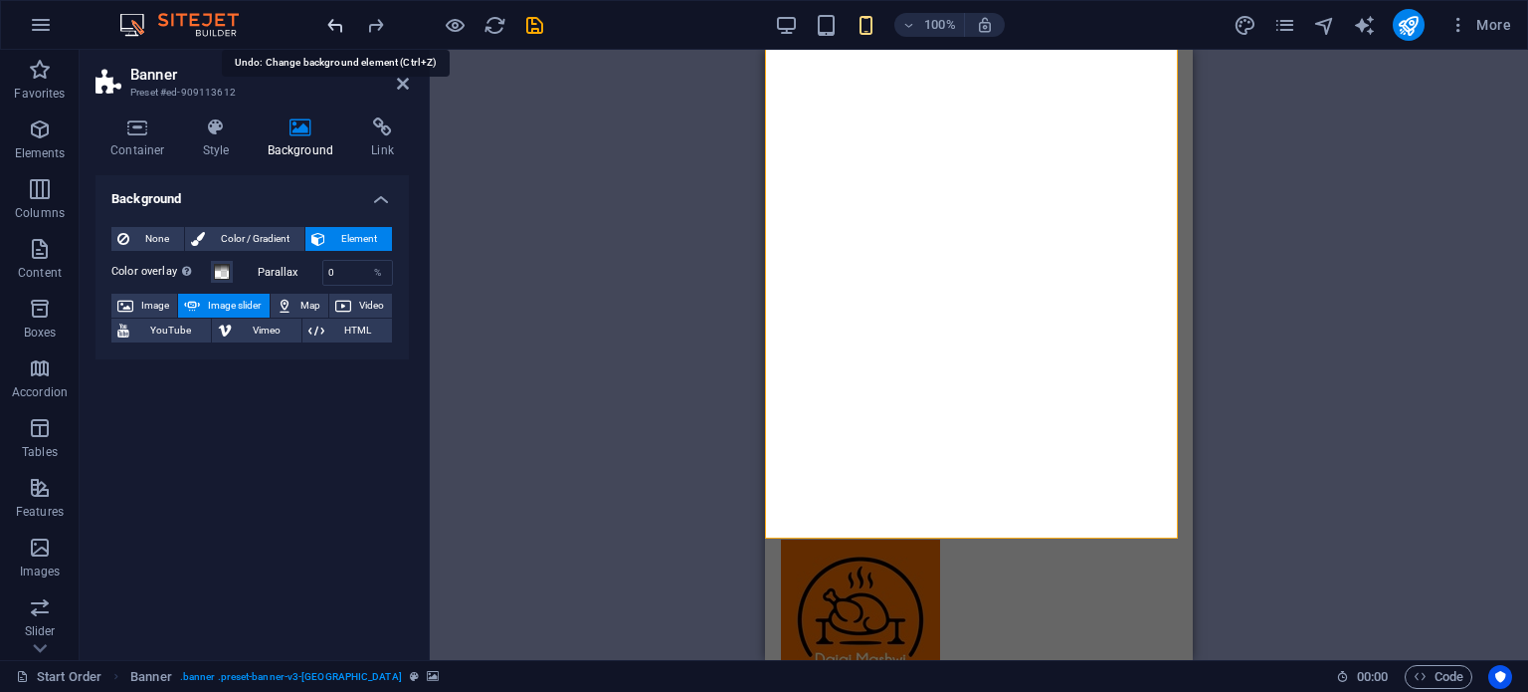
click at [336, 27] on icon "undo" at bounding box center [335, 25] width 23 height 23
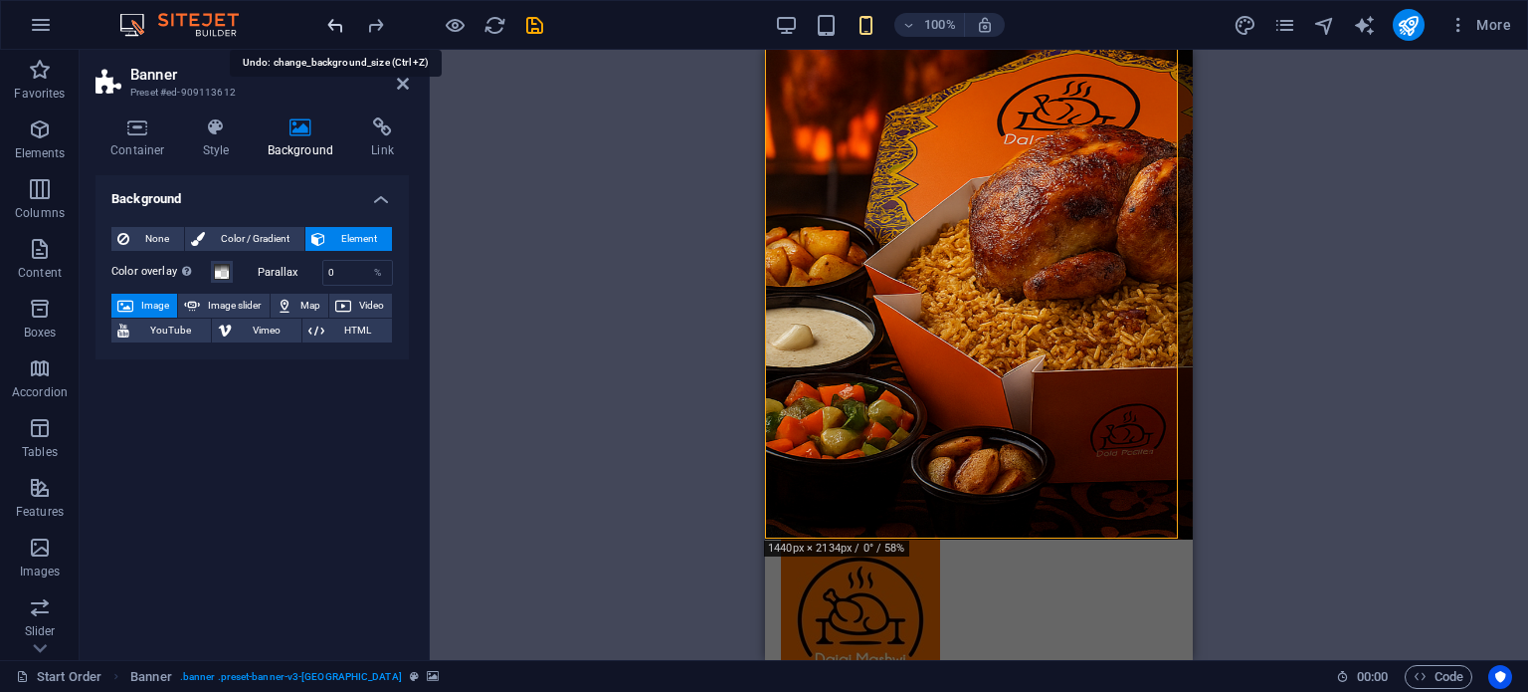
click at [336, 27] on icon "undo" at bounding box center [335, 25] width 23 height 23
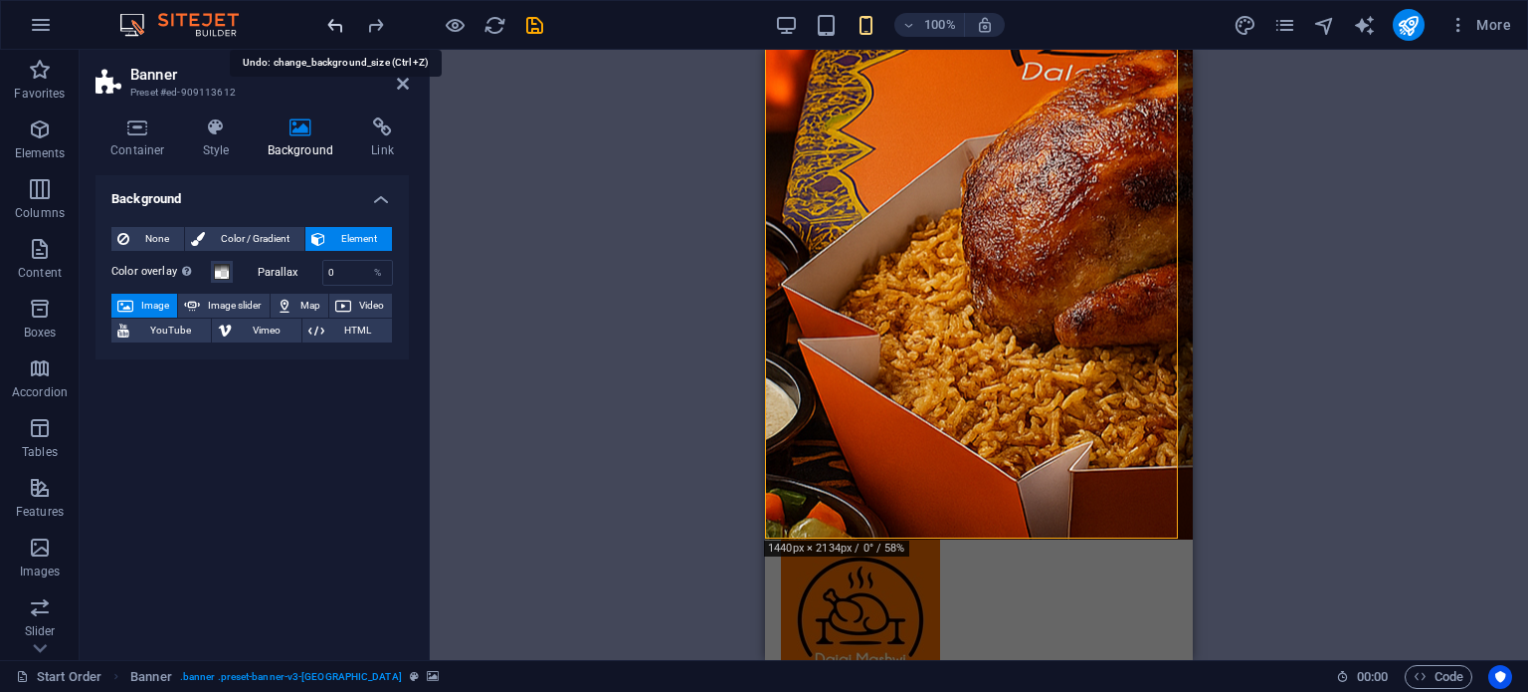
click at [336, 27] on icon "undo" at bounding box center [335, 25] width 23 height 23
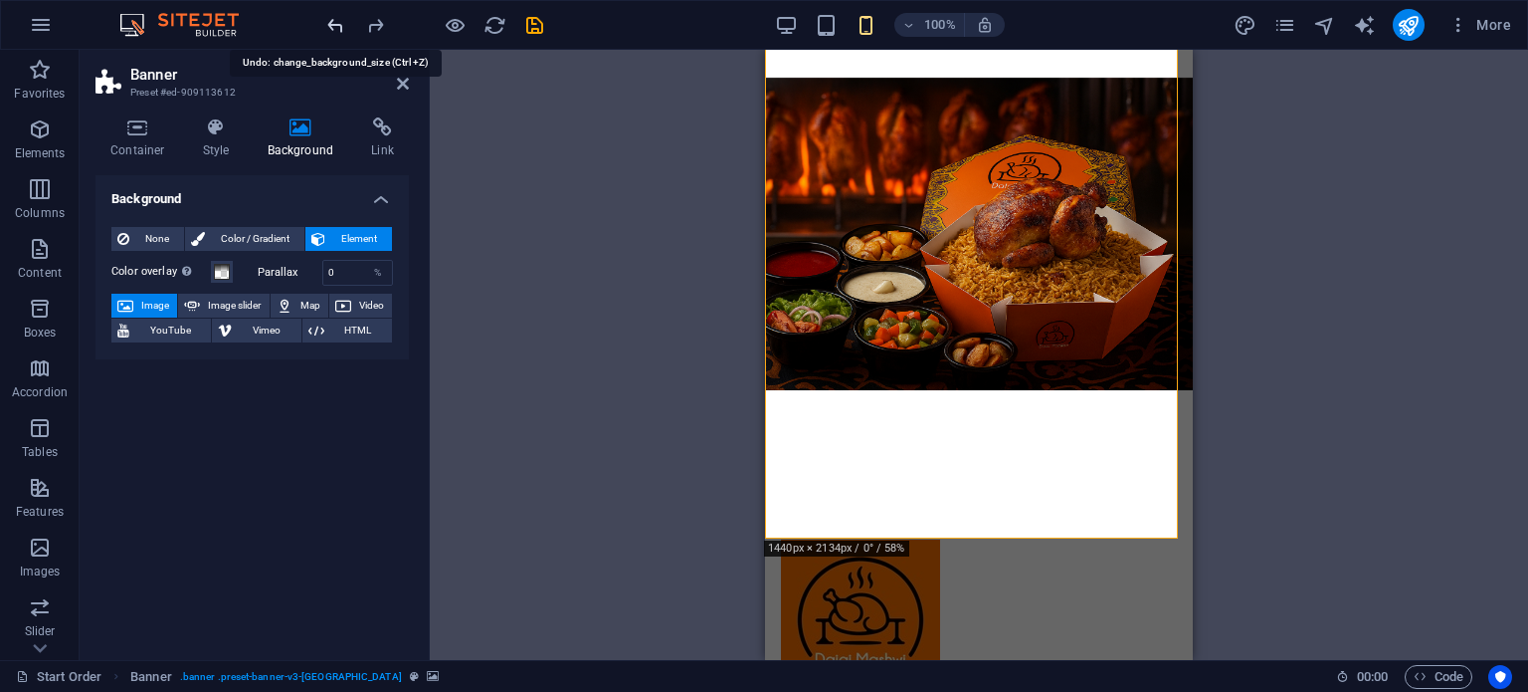
click at [336, 27] on icon "undo" at bounding box center [335, 25] width 23 height 23
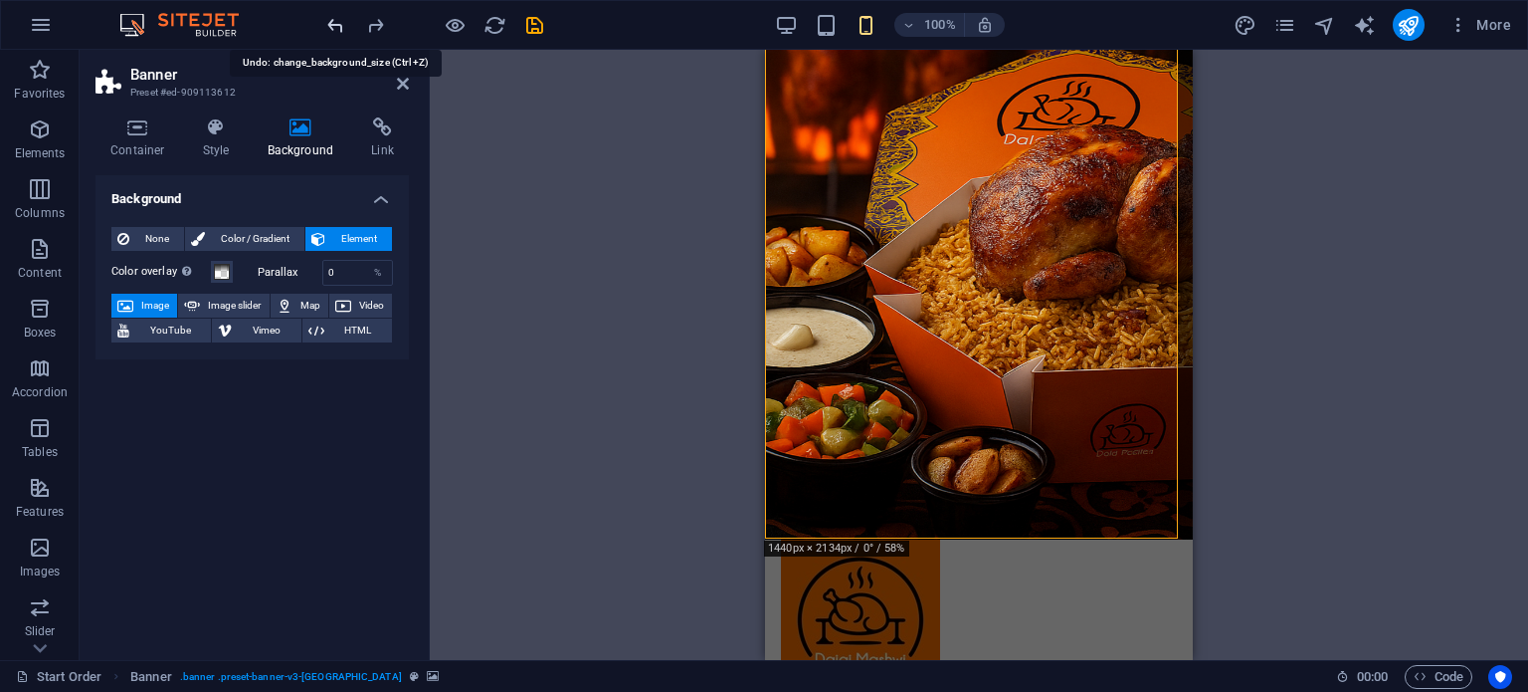
click at [336, 27] on icon "undo" at bounding box center [335, 25] width 23 height 23
click at [370, 298] on span "Video" at bounding box center [371, 306] width 29 height 24
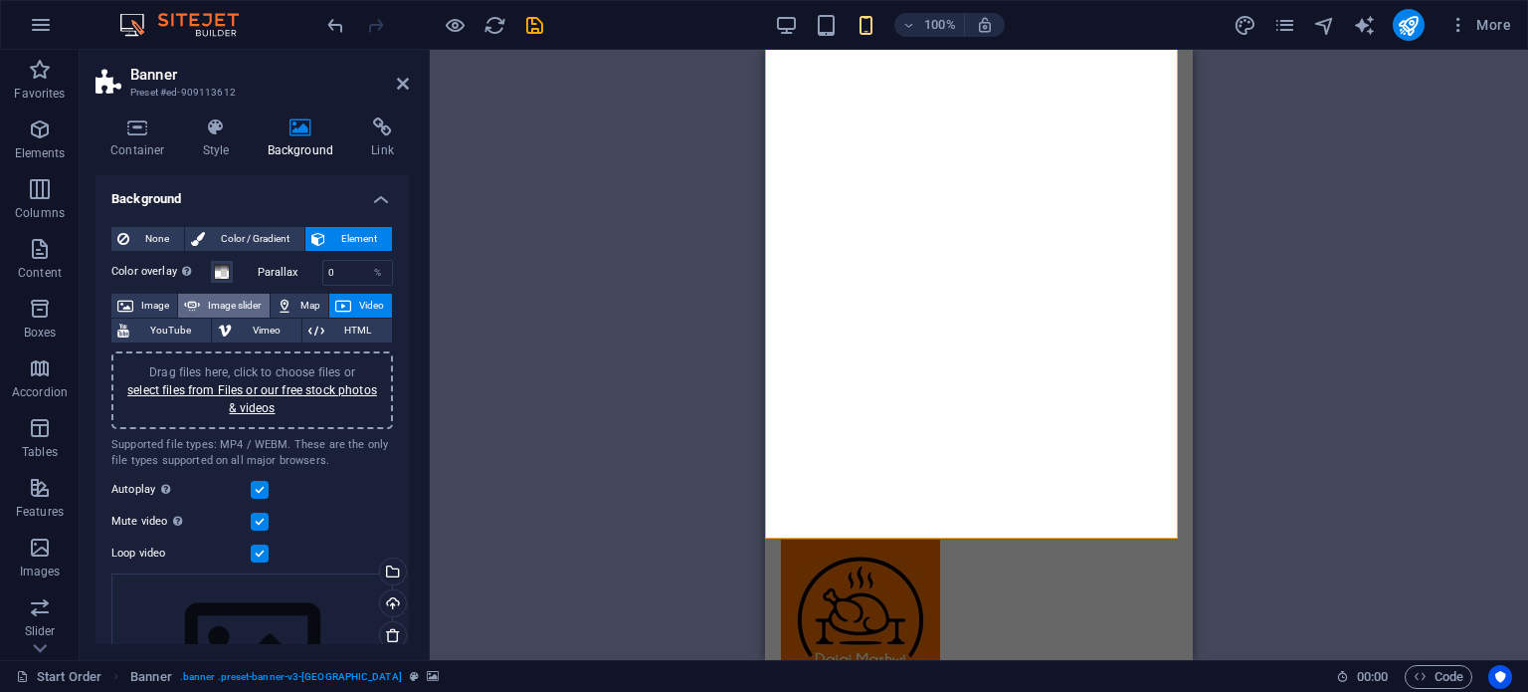
click at [206, 303] on span "Image slider" at bounding box center [234, 306] width 57 height 24
select select "ms"
select select "s"
select select "progressive"
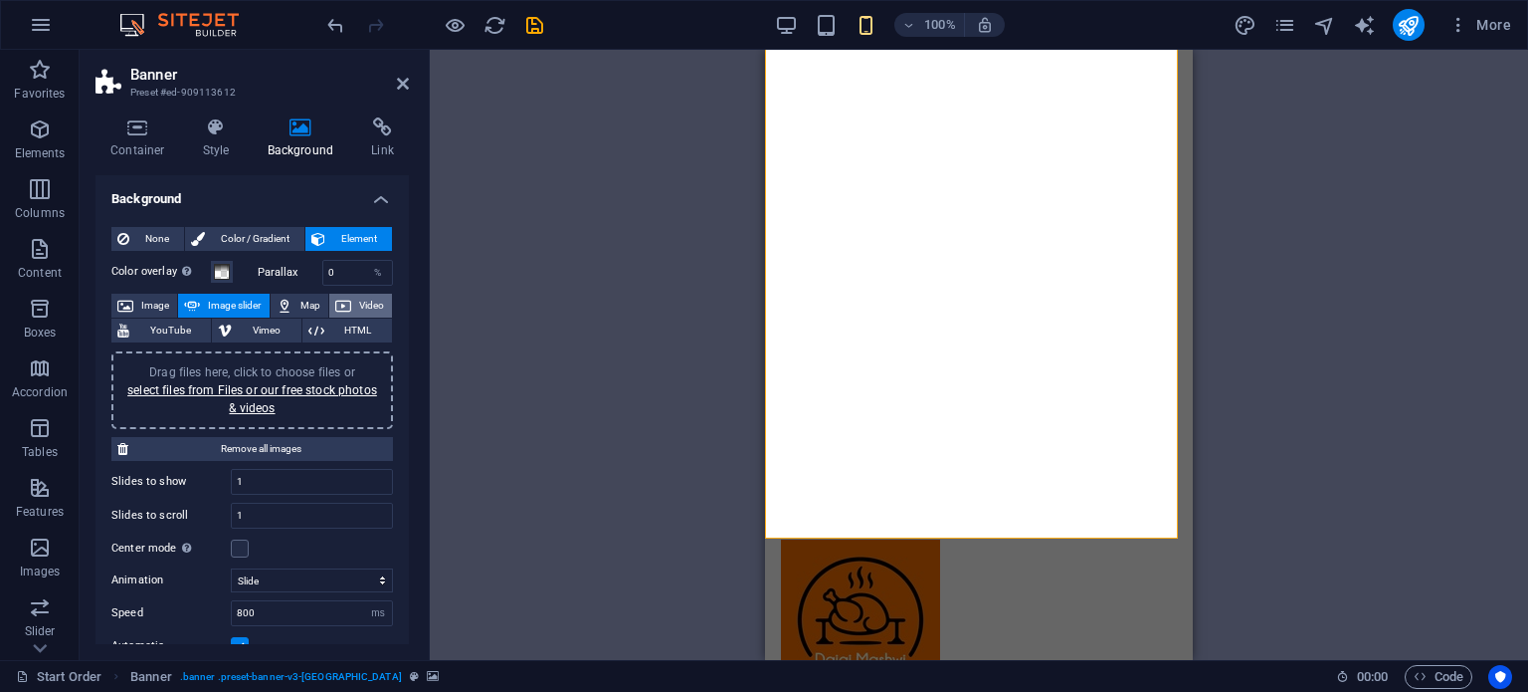
click at [352, 302] on button "Video" at bounding box center [360, 306] width 63 height 24
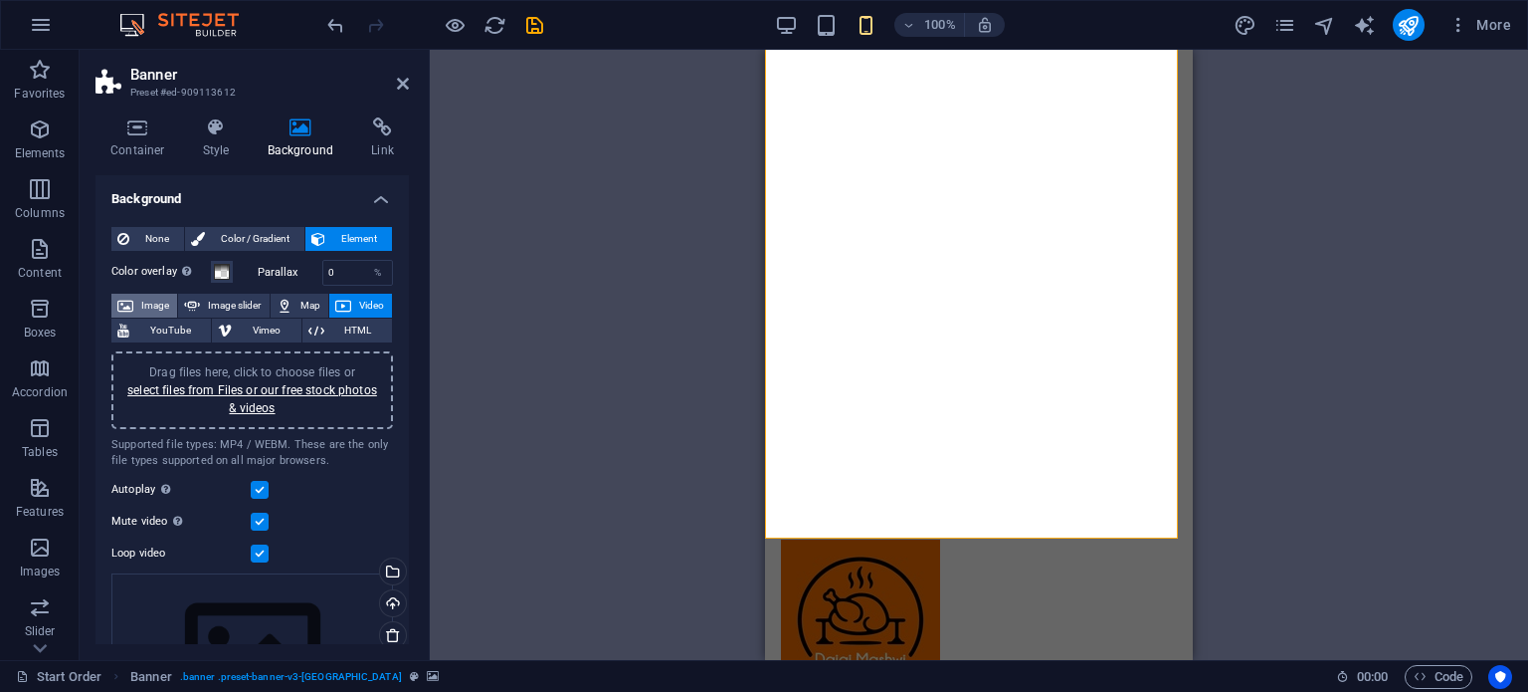
click at [143, 313] on span "Image" at bounding box center [155, 306] width 32 height 24
